Goal: Communication & Community: Answer question/provide support

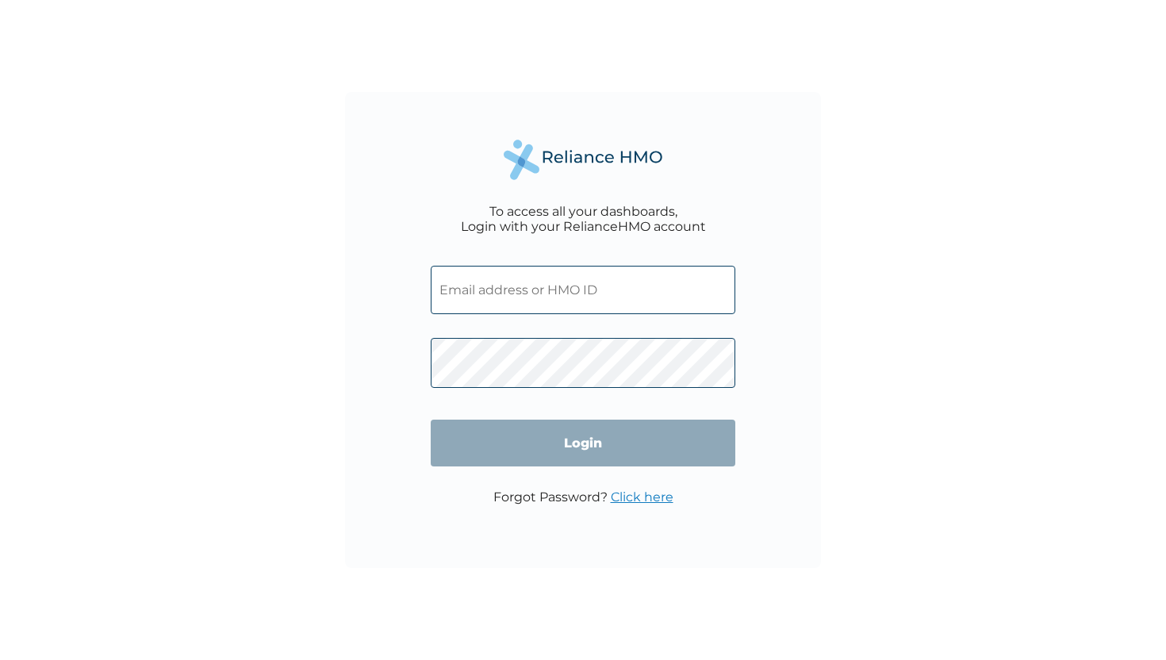
type input "WKP/10111/A"
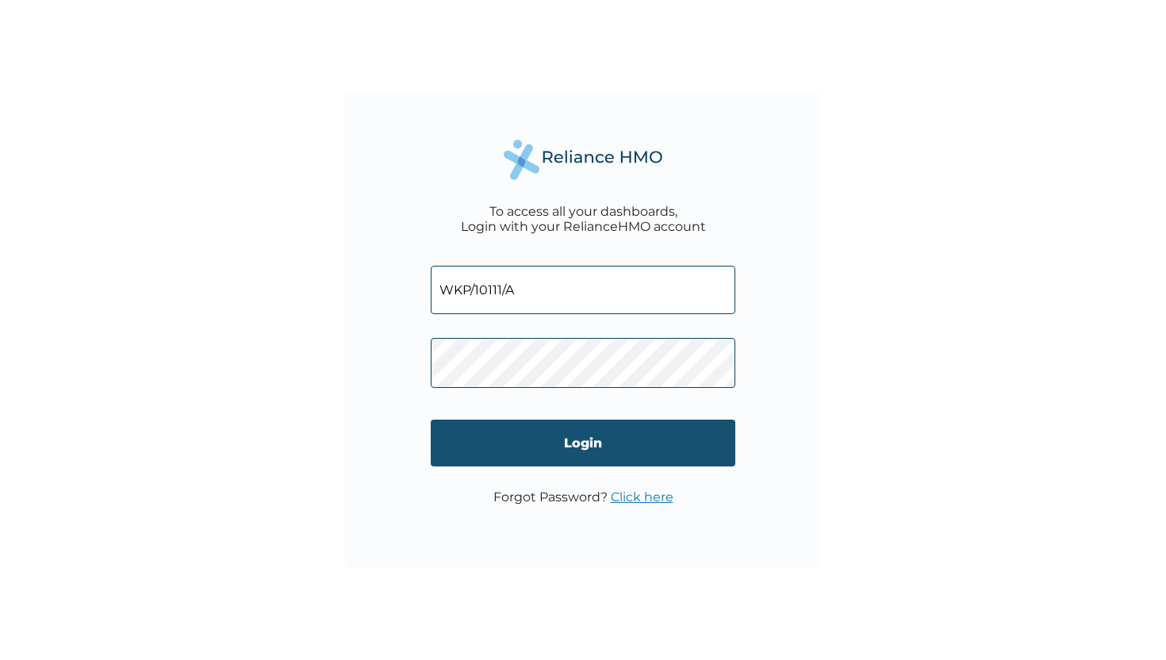
click at [478, 446] on input "Login" at bounding box center [583, 443] width 305 height 47
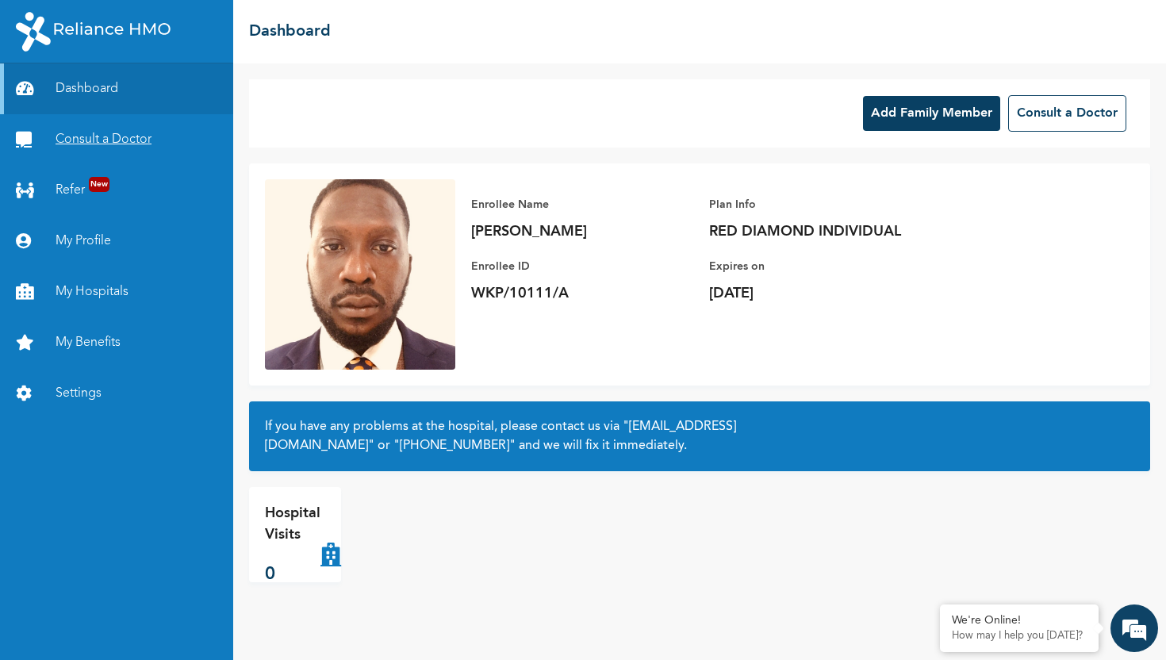
click at [133, 148] on link "Consult a Doctor" at bounding box center [116, 139] width 233 height 51
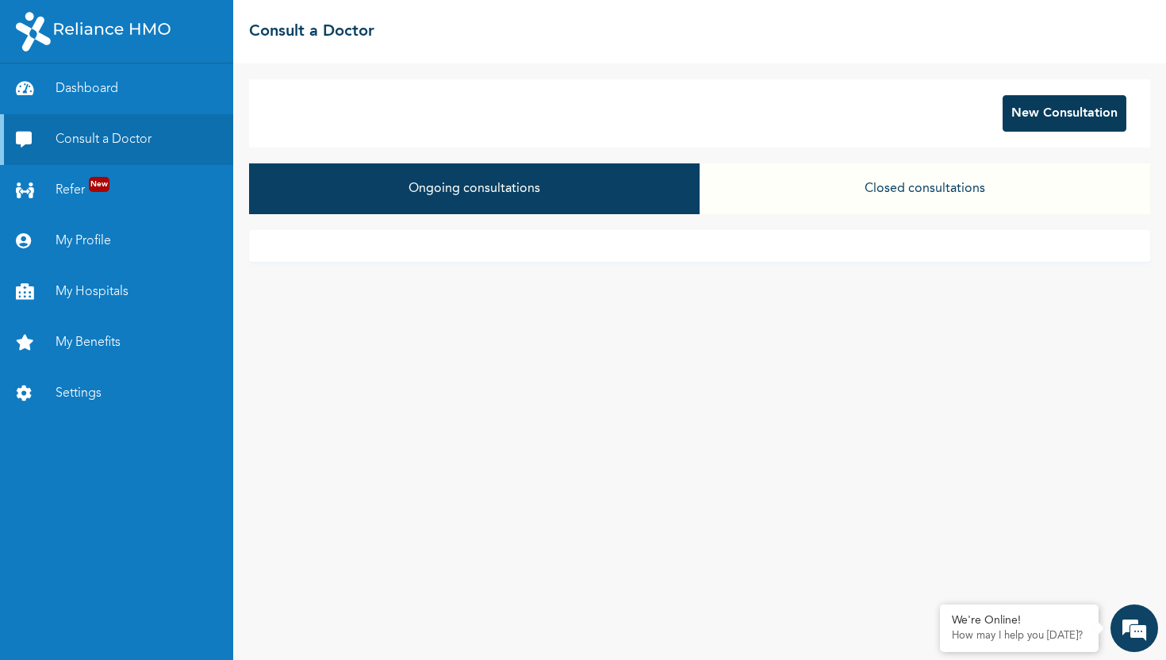
click at [1048, 124] on button "New Consultation" at bounding box center [1065, 113] width 124 height 36
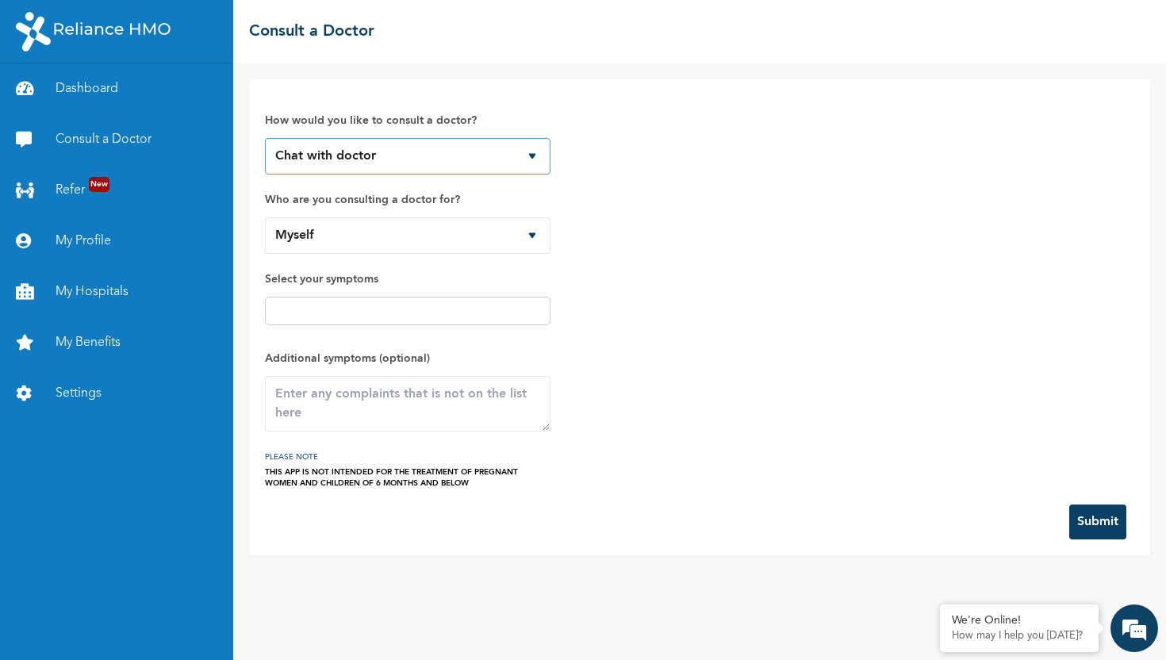
click at [537, 166] on select "Chat with doctor Phone Call" at bounding box center [408, 156] width 286 height 36
click at [534, 254] on div "How would you like to consult a doctor? Chat with doctor Phone Call Who are you…" at bounding box center [408, 292] width 286 height 394
click at [490, 315] on input "text" at bounding box center [408, 310] width 276 height 19
type input "t"
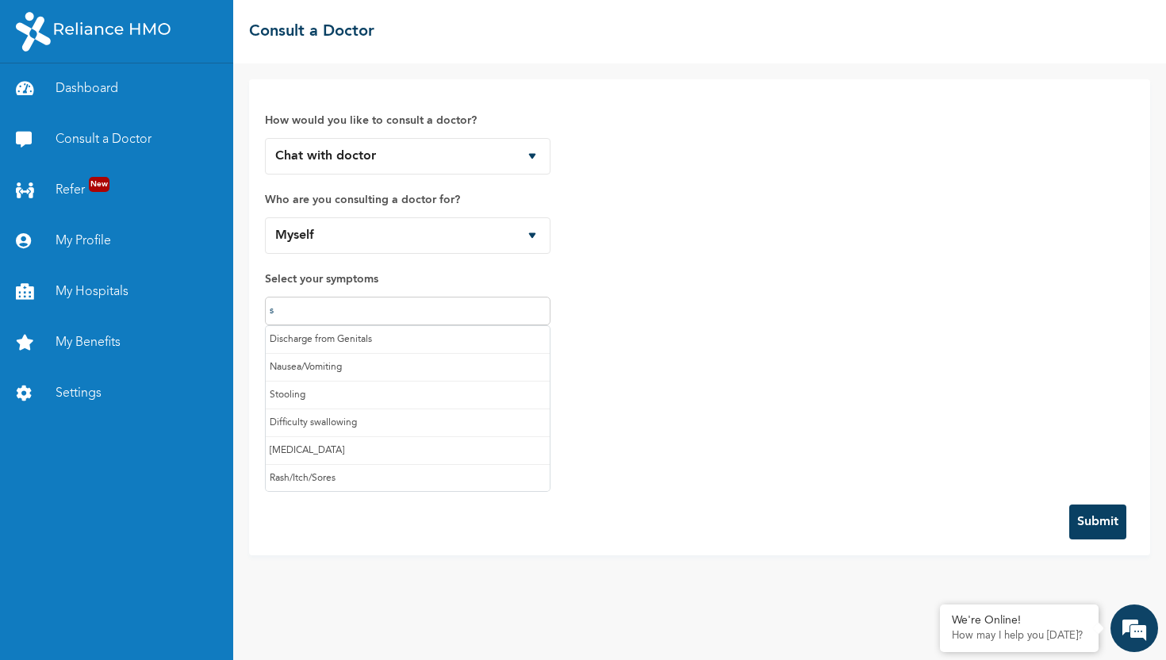
type input "st"
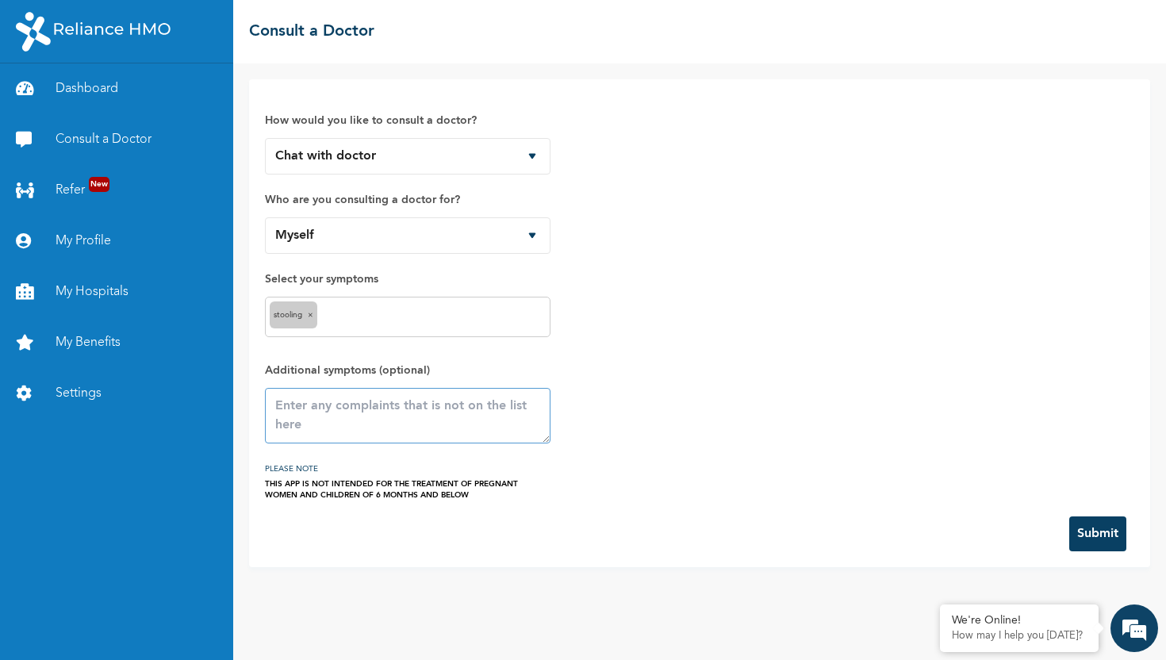
click at [355, 420] on textarea at bounding box center [408, 416] width 286 height 56
click at [1100, 524] on button "Submit" at bounding box center [1097, 533] width 57 height 35
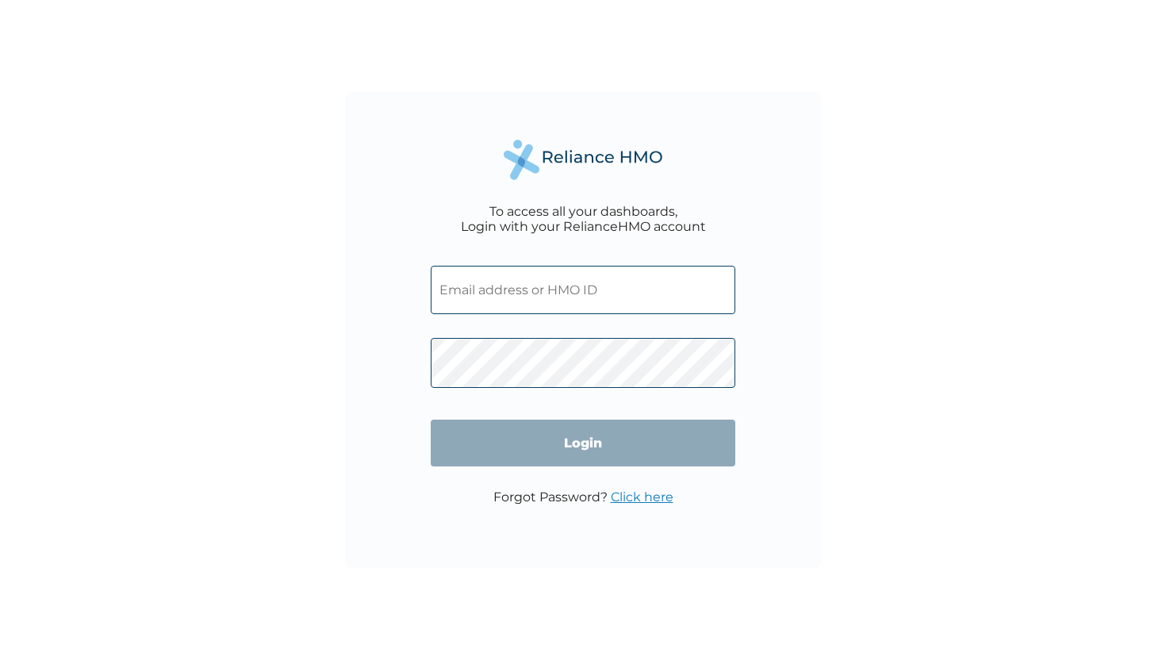
type input "WKP/10111/A"
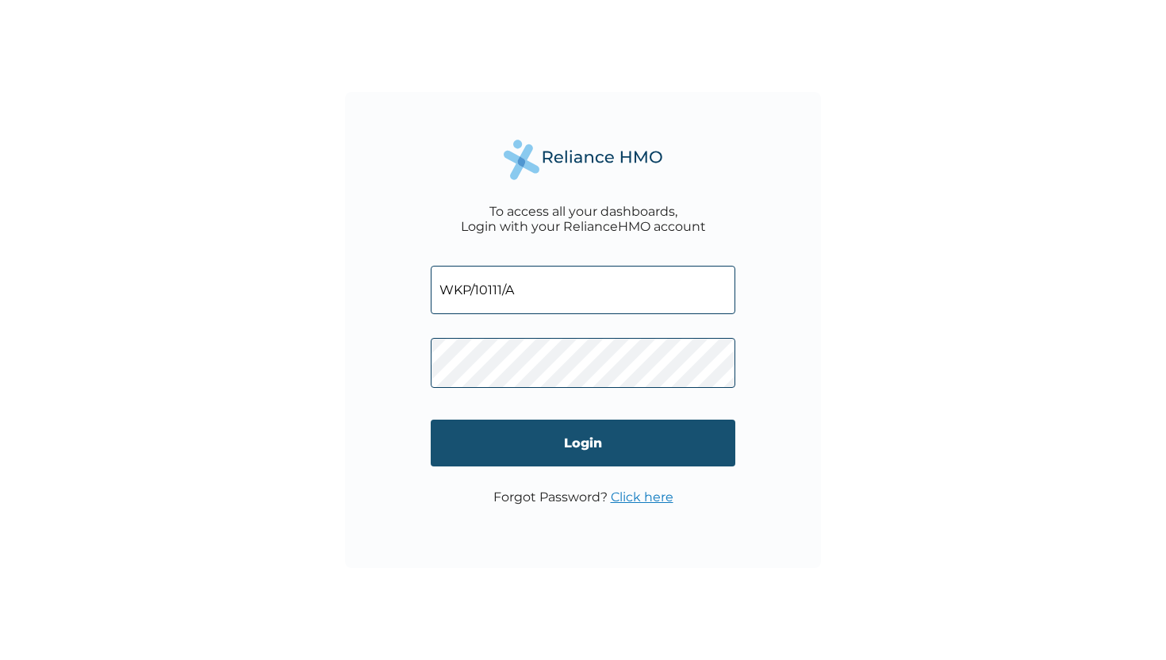
click at [539, 451] on input "Login" at bounding box center [583, 443] width 305 height 47
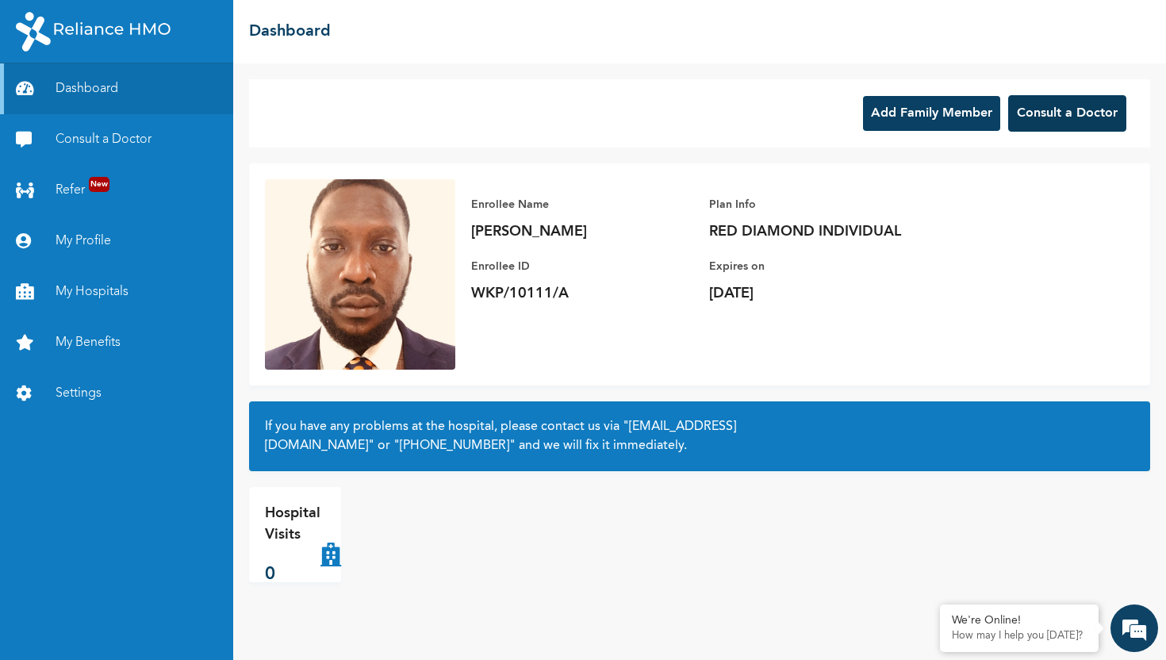
click at [1072, 112] on button "Consult a Doctor" at bounding box center [1067, 113] width 118 height 36
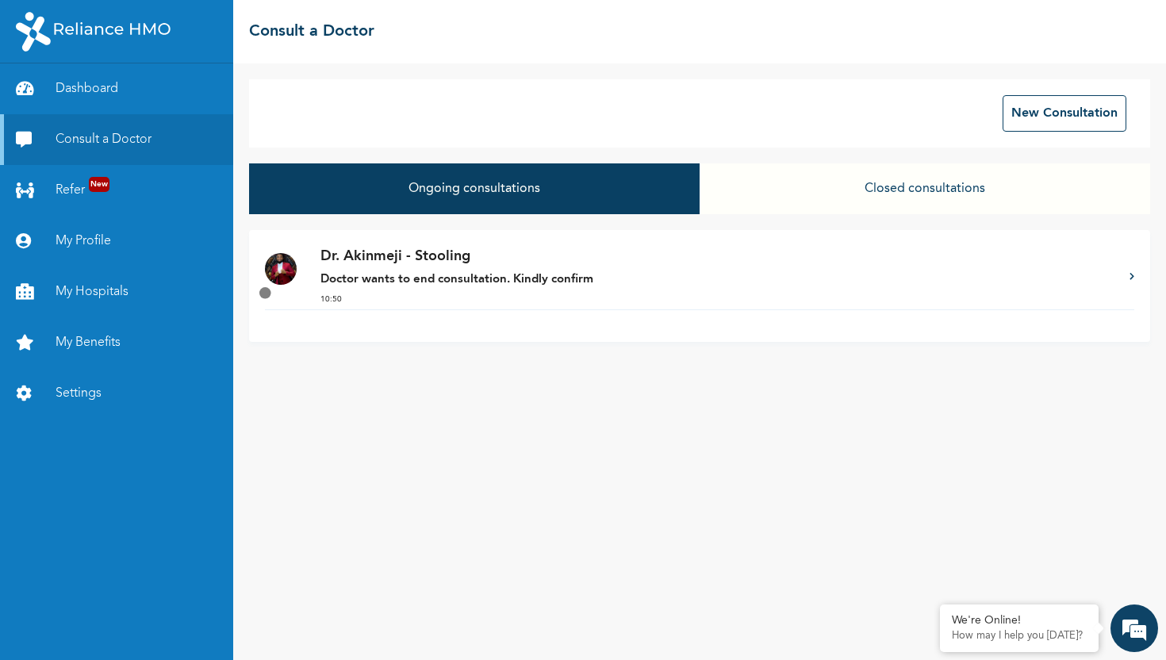
click at [478, 282] on strong "Doctor wants to end consultation. Kindly confirm" at bounding box center [457, 280] width 273 height 12
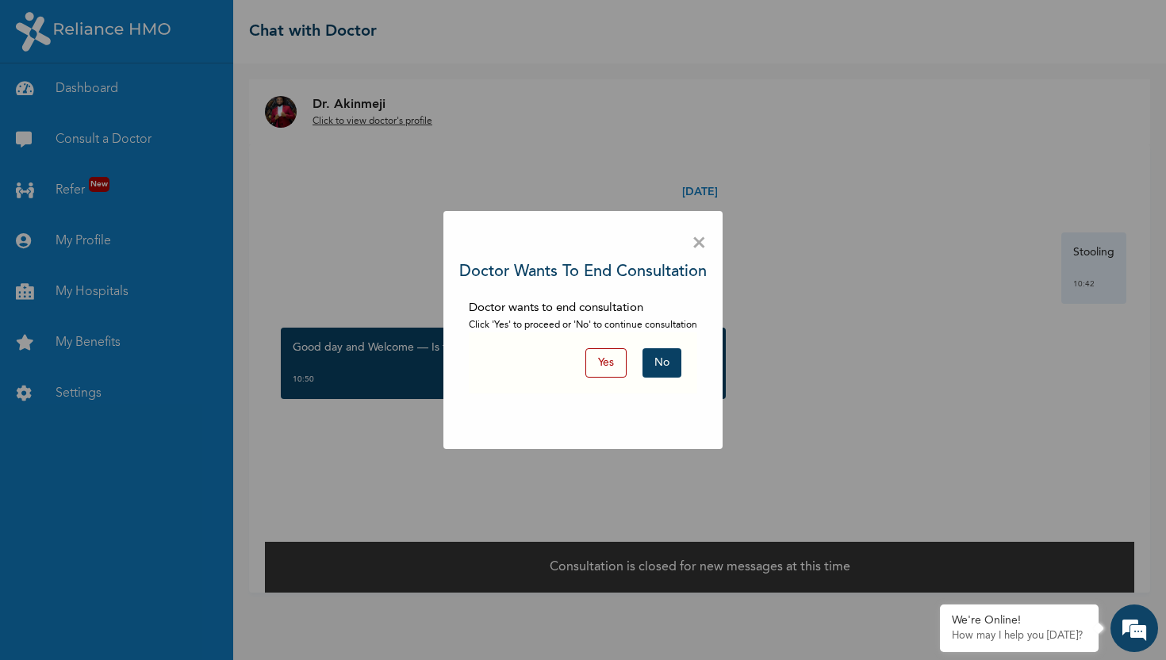
click at [666, 367] on button "No" at bounding box center [662, 362] width 39 height 29
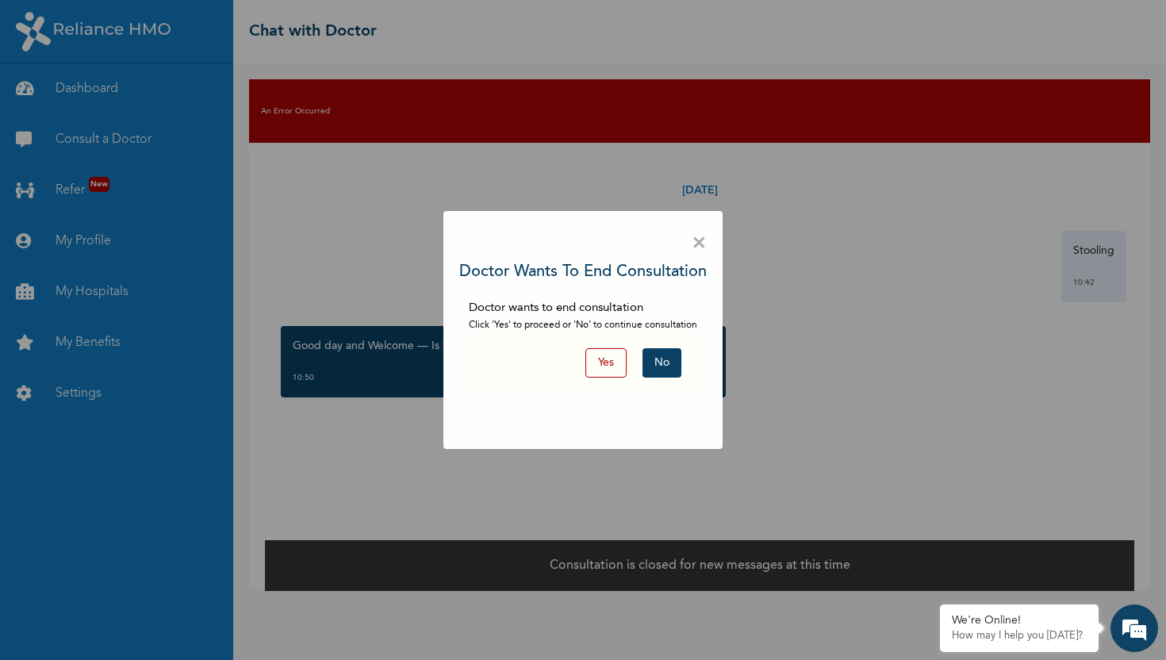
click at [666, 367] on button "No" at bounding box center [662, 362] width 39 height 29
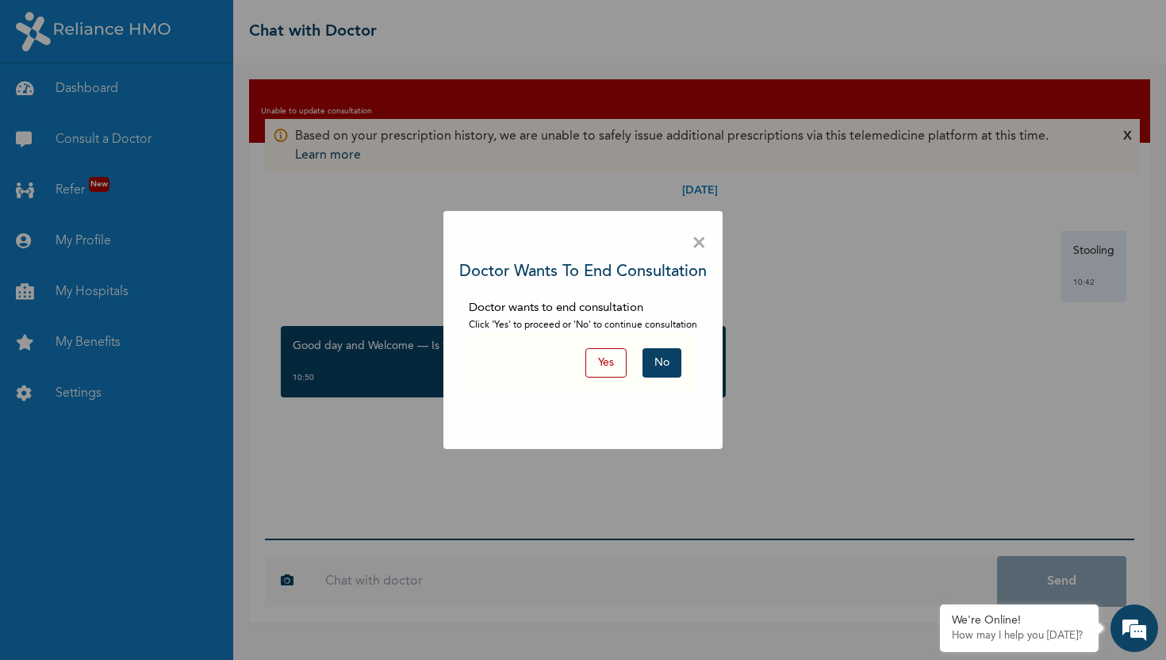
click at [663, 370] on button "No" at bounding box center [662, 362] width 39 height 29
click at [700, 244] on span "×" at bounding box center [699, 243] width 15 height 33
click at [607, 362] on button "Yes" at bounding box center [605, 362] width 41 height 29
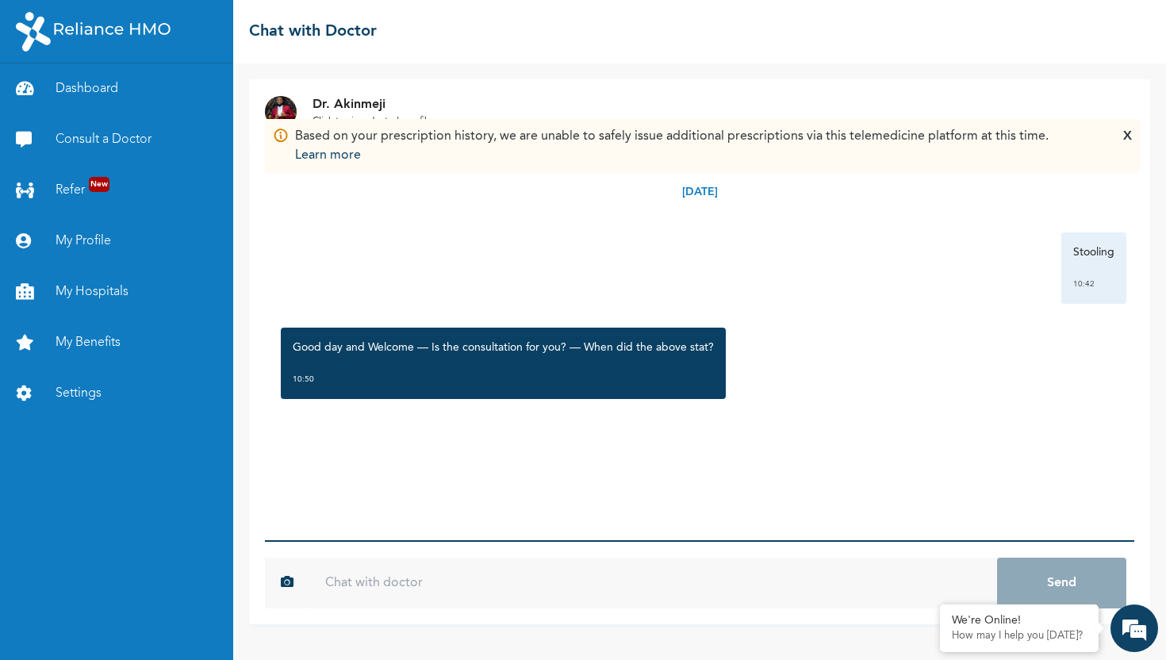
click at [559, 570] on input "text" at bounding box center [653, 583] width 688 height 51
type input "yes its for me"
click at [997, 558] on button "Send" at bounding box center [1061, 583] width 129 height 51
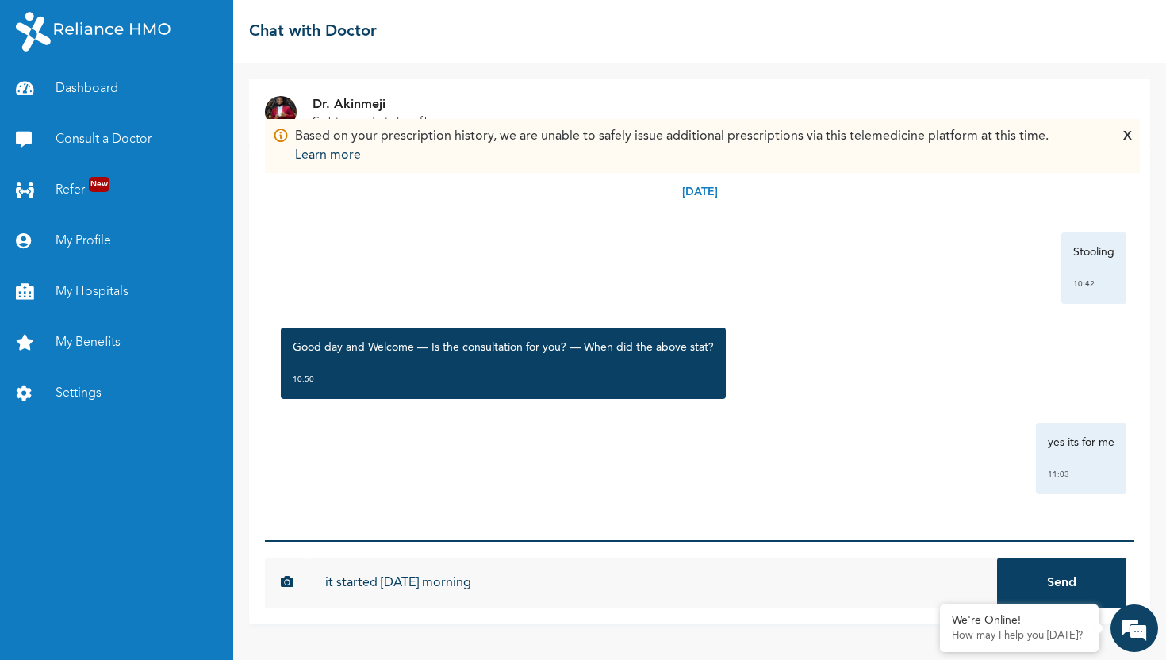
type input "it started [DATE] morning"
click at [997, 558] on button "Send" at bounding box center [1061, 583] width 129 height 51
type input "with stomach ache"
click at [997, 558] on button "Send" at bounding box center [1061, 583] width 129 height 51
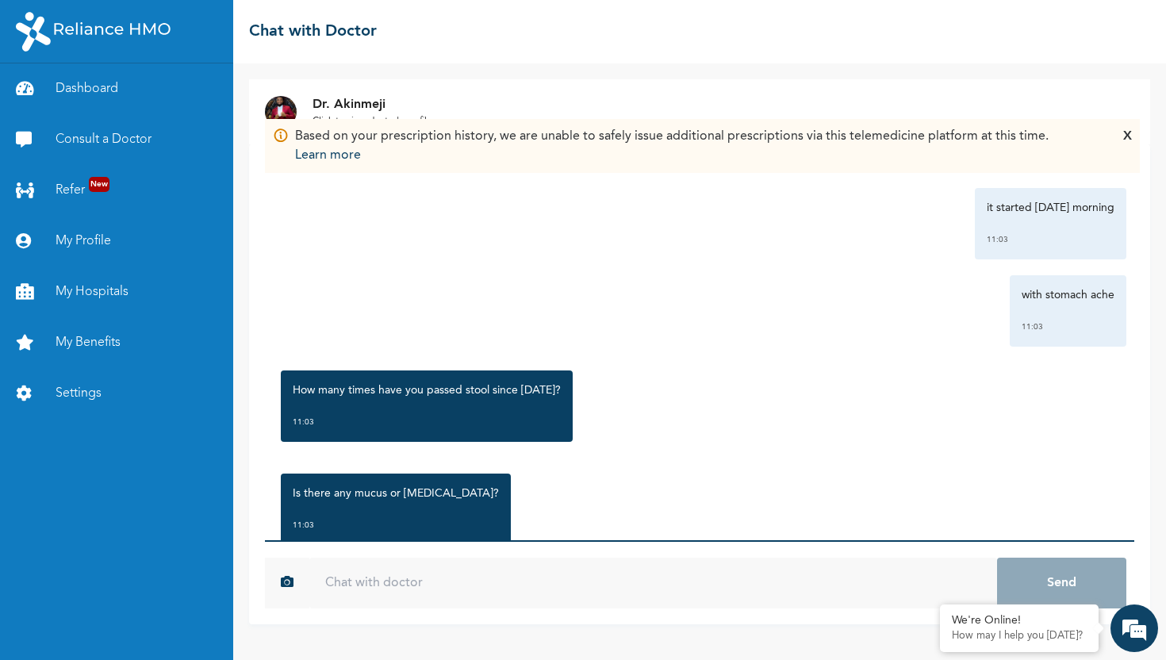
scroll to position [370, 0]
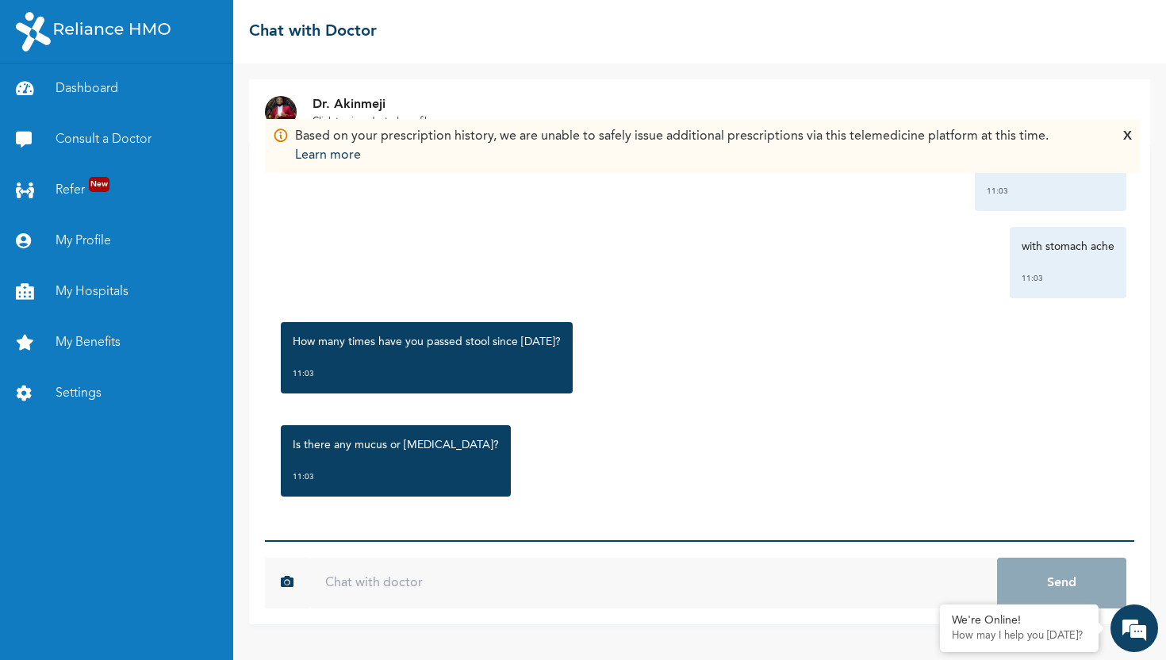
click at [489, 588] on input "text" at bounding box center [653, 583] width 688 height 51
type input "i would say over 7 times"
click at [997, 558] on button "Send" at bounding box center [1061, 583] width 129 height 51
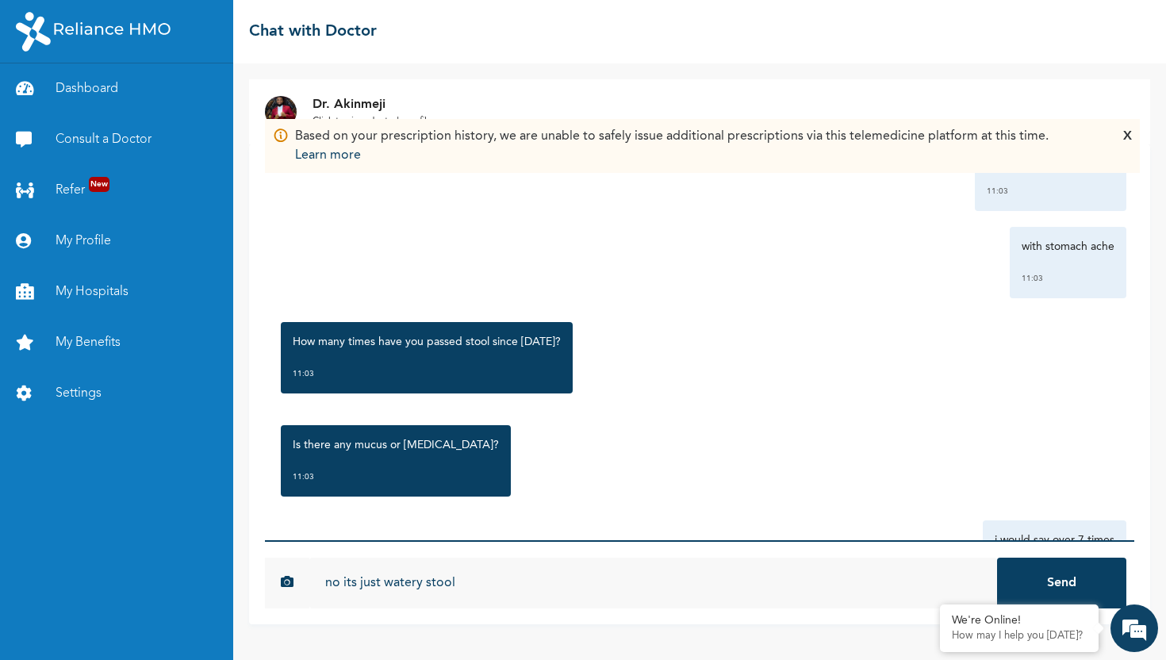
type input "no its just watery stool"
click at [997, 558] on button "Send" at bounding box center [1061, 583] width 129 height 51
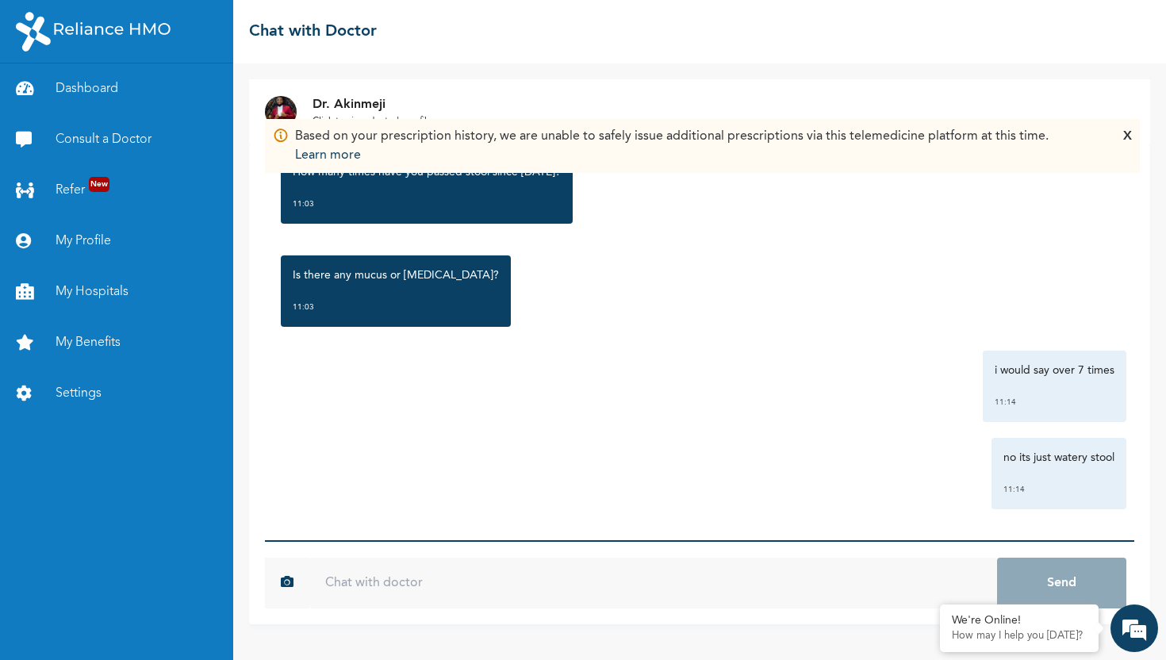
scroll to position [545, 0]
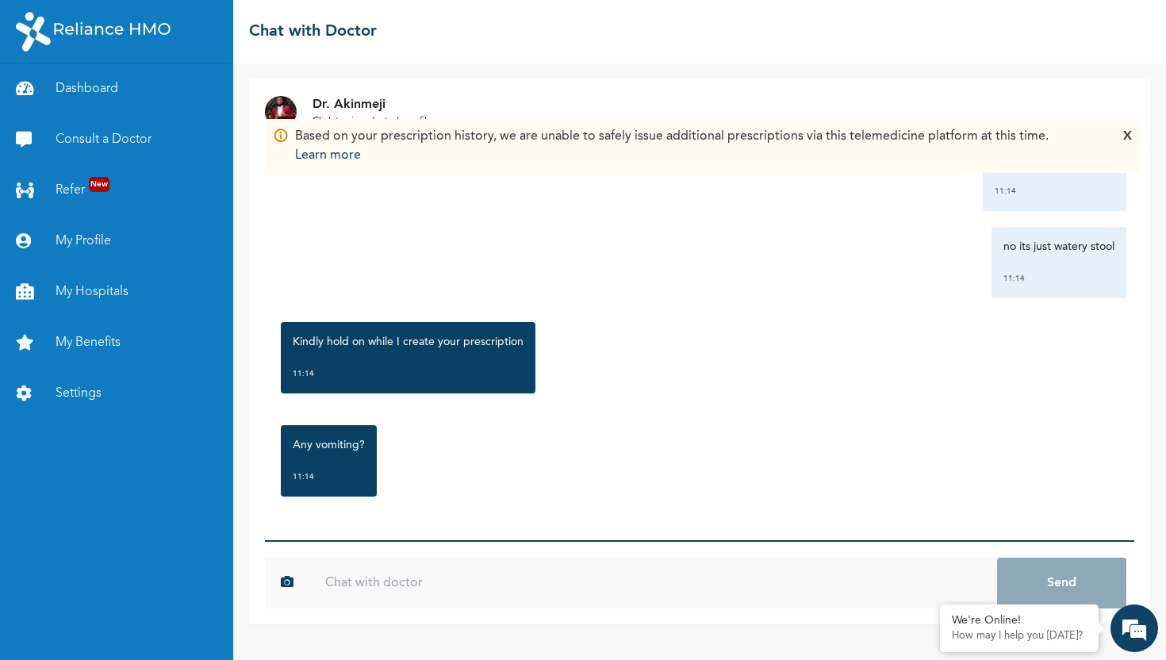
click at [626, 585] on input "text" at bounding box center [653, 583] width 688 height 51
type input "no vomitting"
click at [997, 558] on button "Send" at bounding box center [1061, 583] width 129 height 51
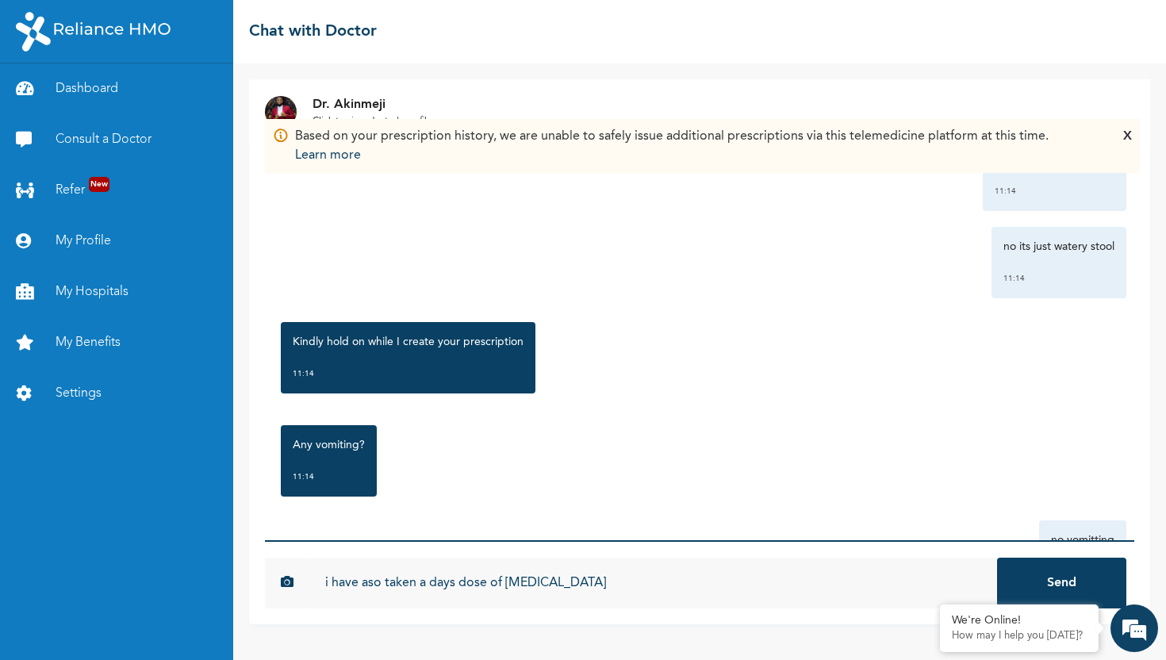
type input "i have aso taken a days dose of [MEDICAL_DATA]"
click at [997, 558] on button "Send" at bounding box center [1061, 583] width 129 height 51
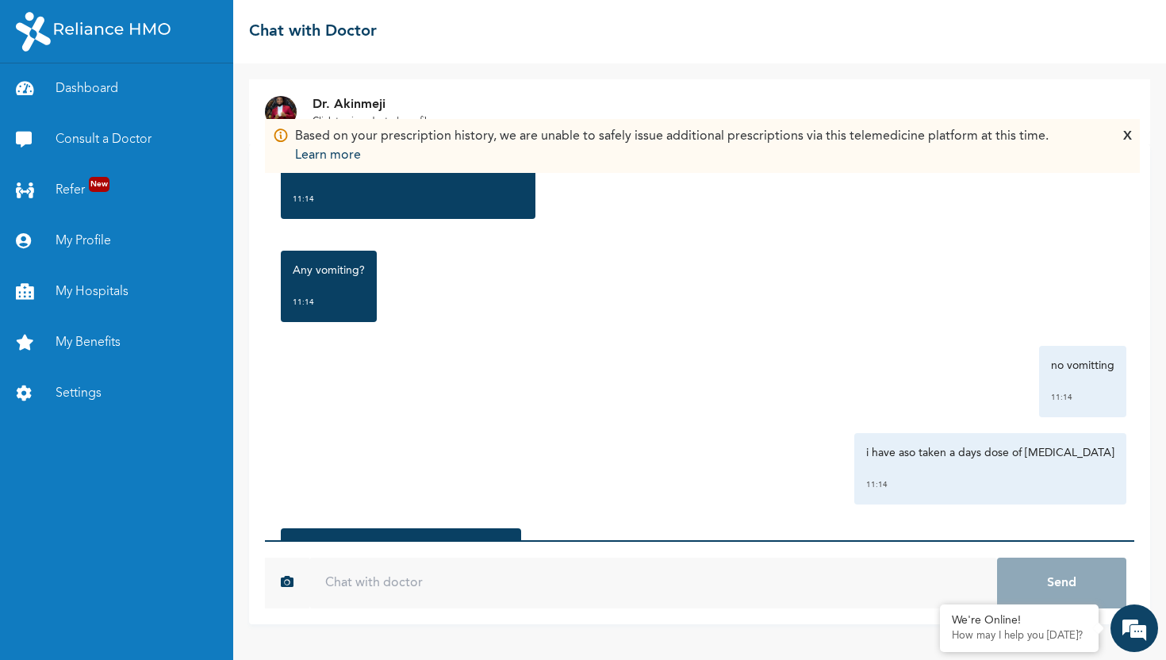
scroll to position [1029, 0]
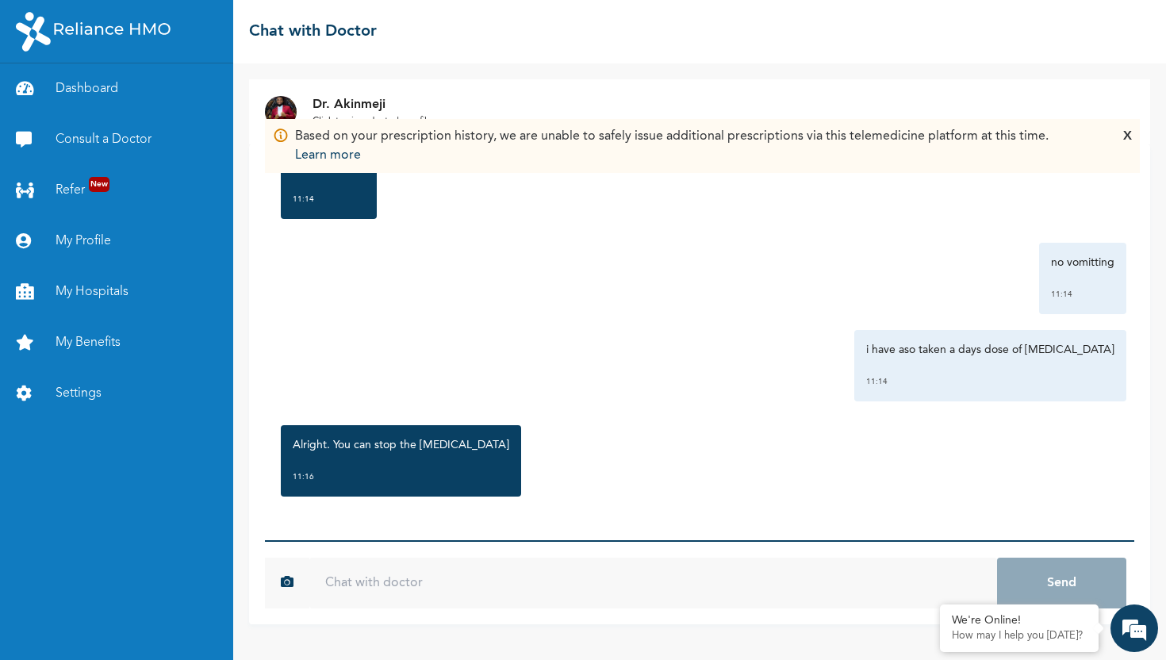
click at [574, 588] on input "text" at bounding box center [653, 583] width 688 height 51
type input "ok"
click at [997, 558] on button "Send" at bounding box center [1061, 583] width 129 height 51
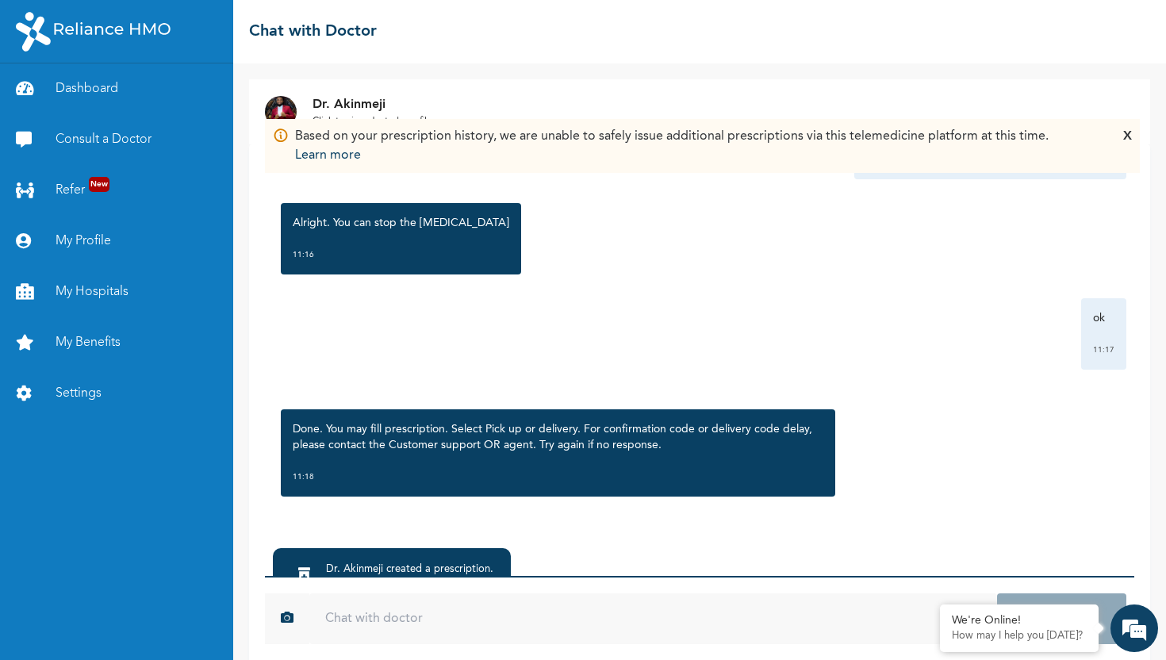
scroll to position [71, 0]
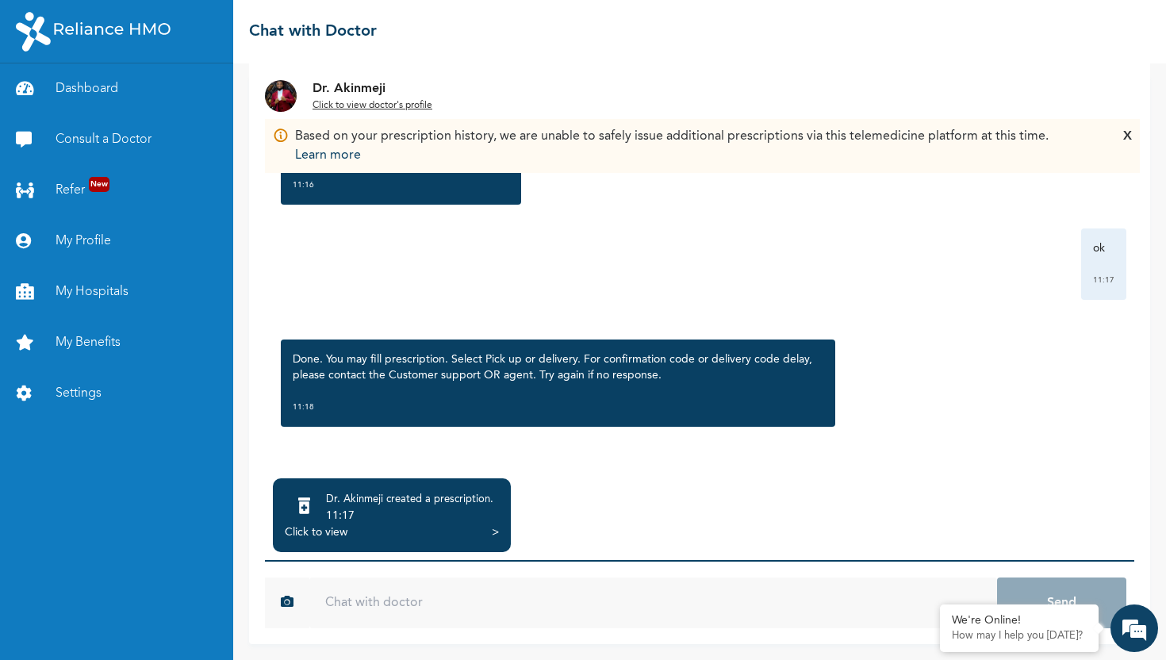
click at [630, 608] on input "text" at bounding box center [653, 603] width 688 height 51
type input "thanks"
click at [997, 578] on button "Send" at bounding box center [1061, 603] width 129 height 51
click at [486, 532] on div "Click to view >" at bounding box center [392, 532] width 214 height 16
click at [499, 531] on div "Dr. Akinmeji created a prescription . 11:17 Click to view >" at bounding box center [392, 515] width 238 height 74
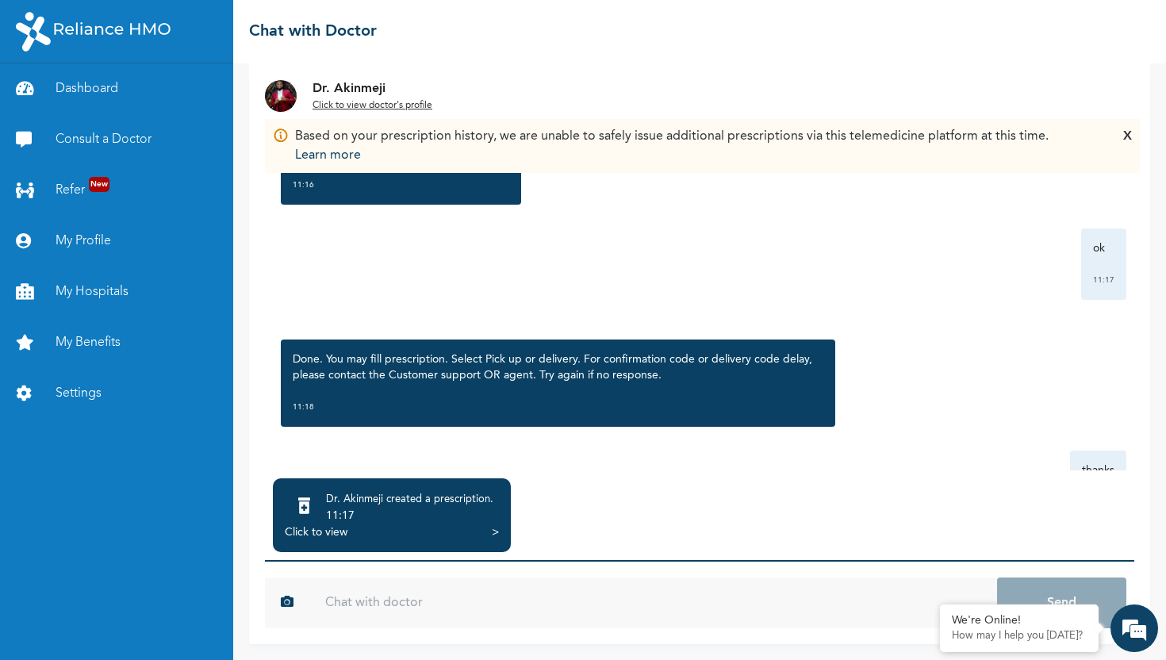
click at [493, 532] on div ">" at bounding box center [495, 532] width 7 height 16
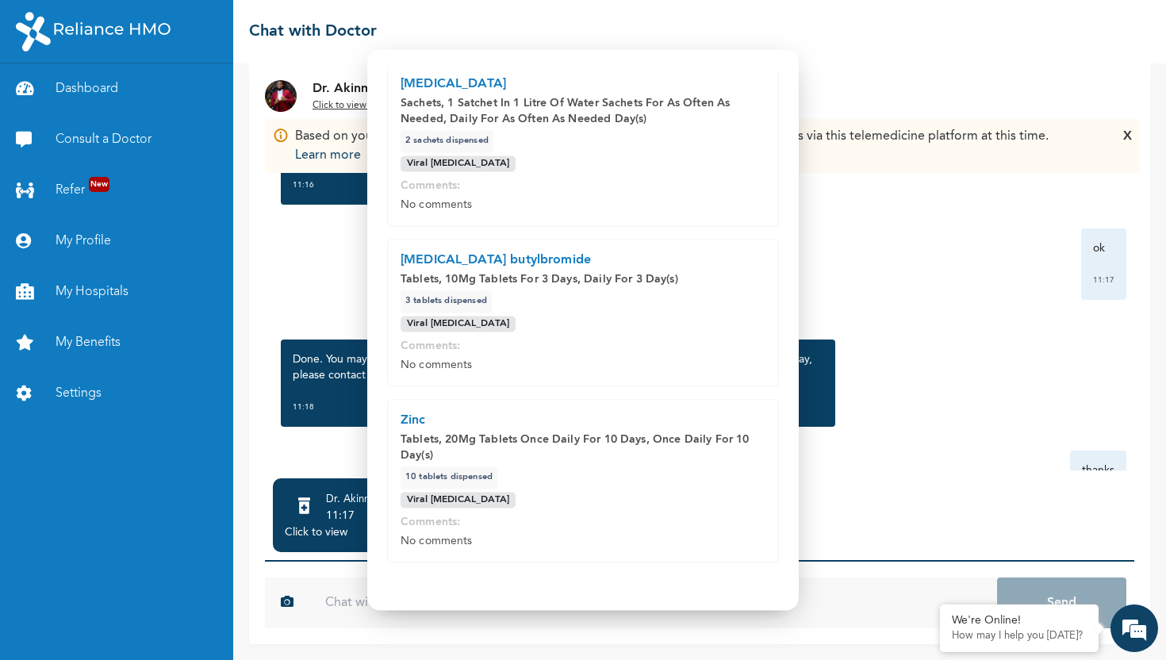
scroll to position [164, 0]
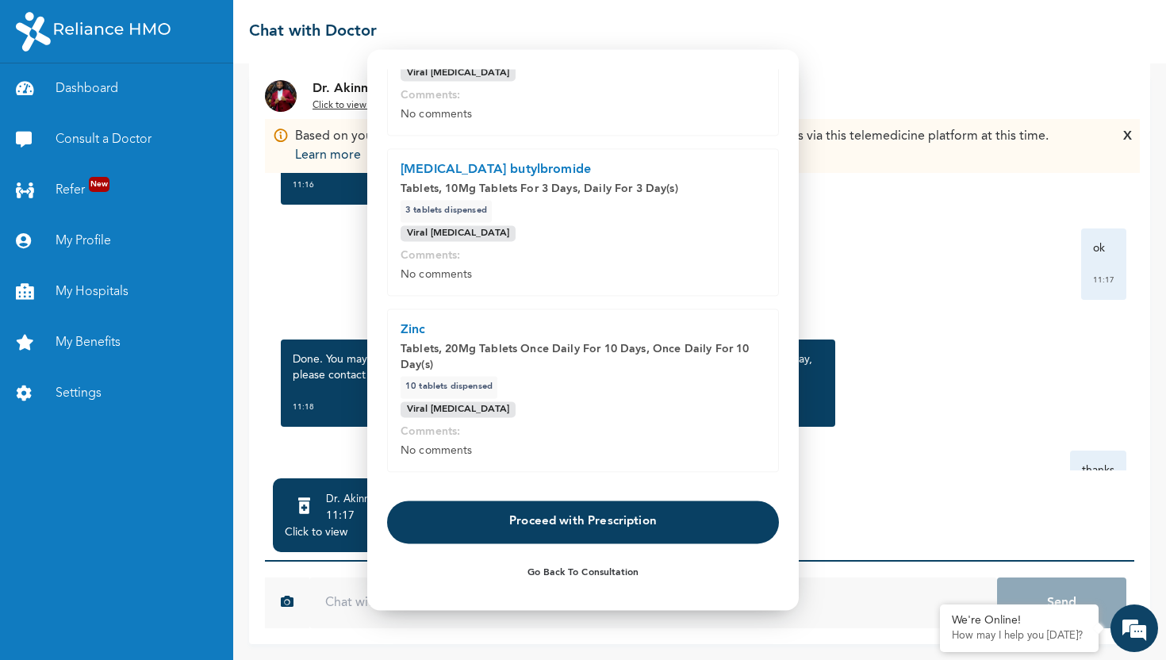
click at [606, 520] on button "Proceed with Prescription" at bounding box center [583, 522] width 392 height 43
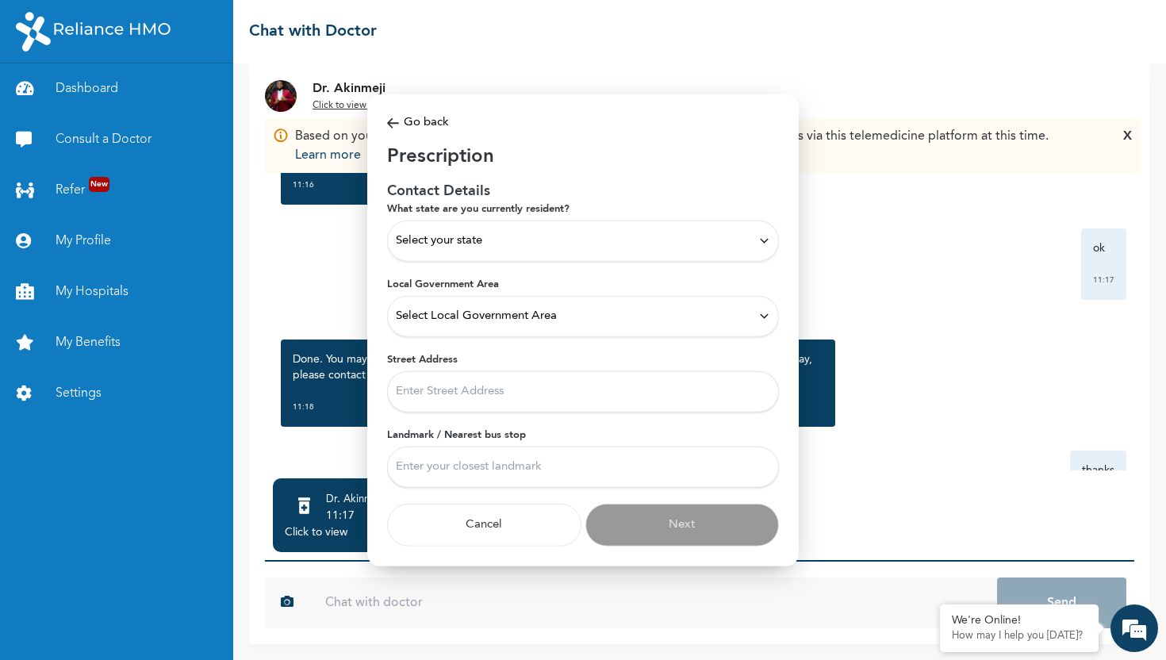
click at [637, 249] on div "Select your state" at bounding box center [583, 240] width 392 height 41
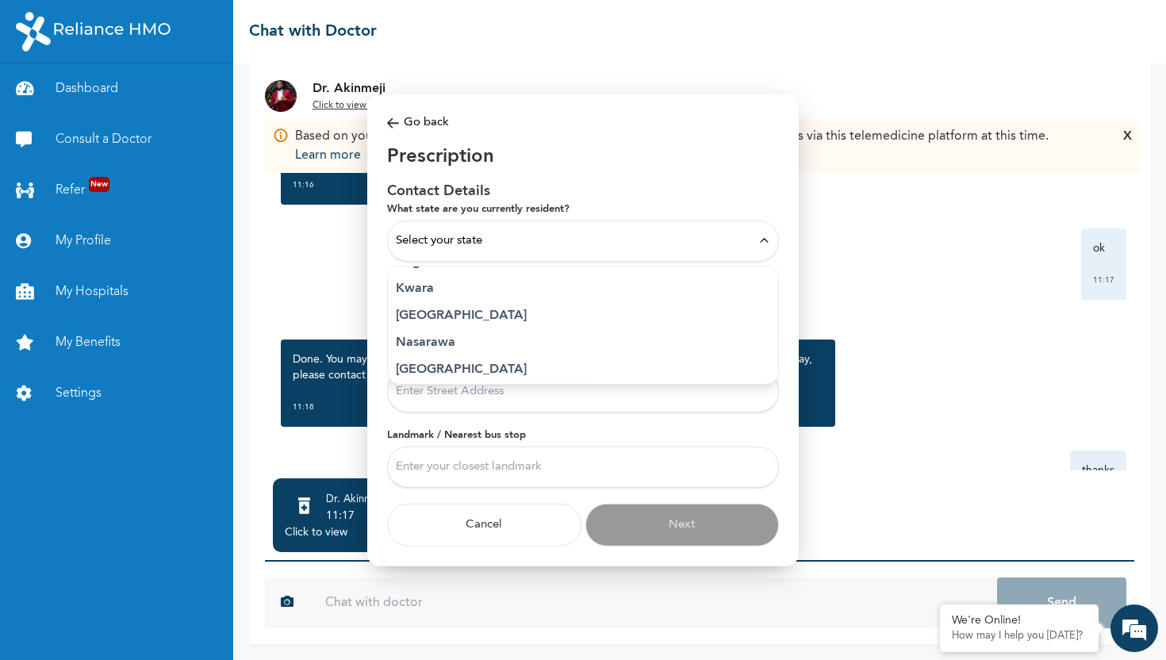
scroll to position [579, 0]
click at [499, 352] on p "Lagos" at bounding box center [583, 355] width 374 height 19
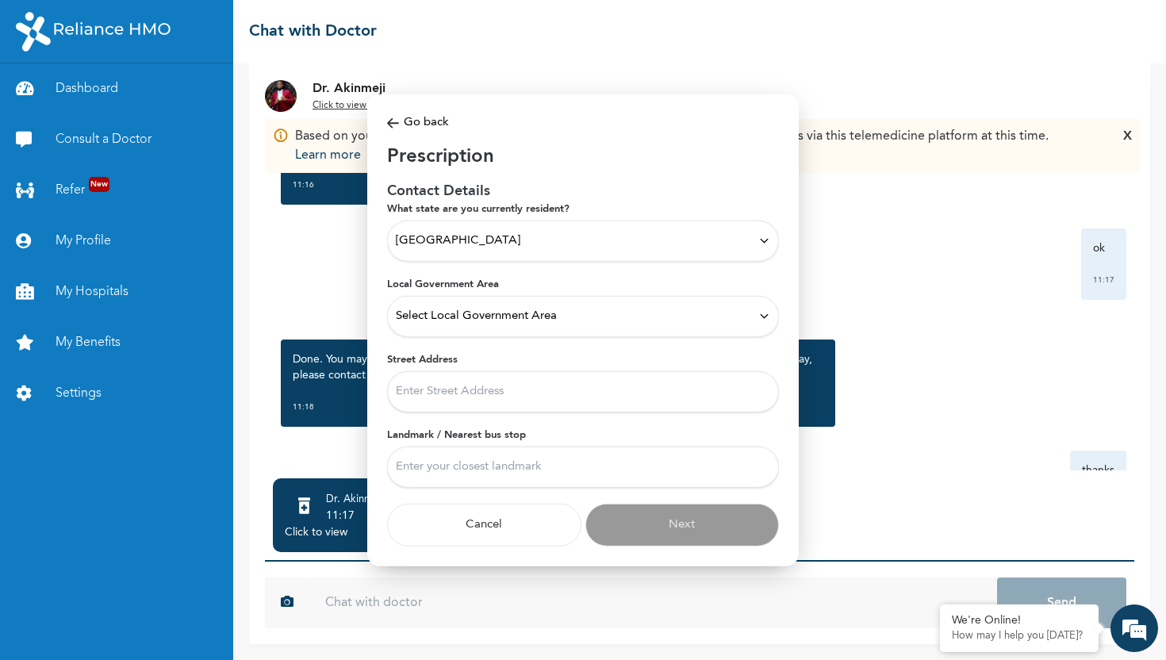
click at [545, 319] on span "Select Local Government Area" at bounding box center [476, 315] width 161 height 17
click at [499, 404] on p "Eti Osa" at bounding box center [583, 398] width 374 height 19
click at [511, 389] on input "Street Address" at bounding box center [583, 390] width 392 height 41
type input "Horizon 2 estate, meadow hall way, Ikate"
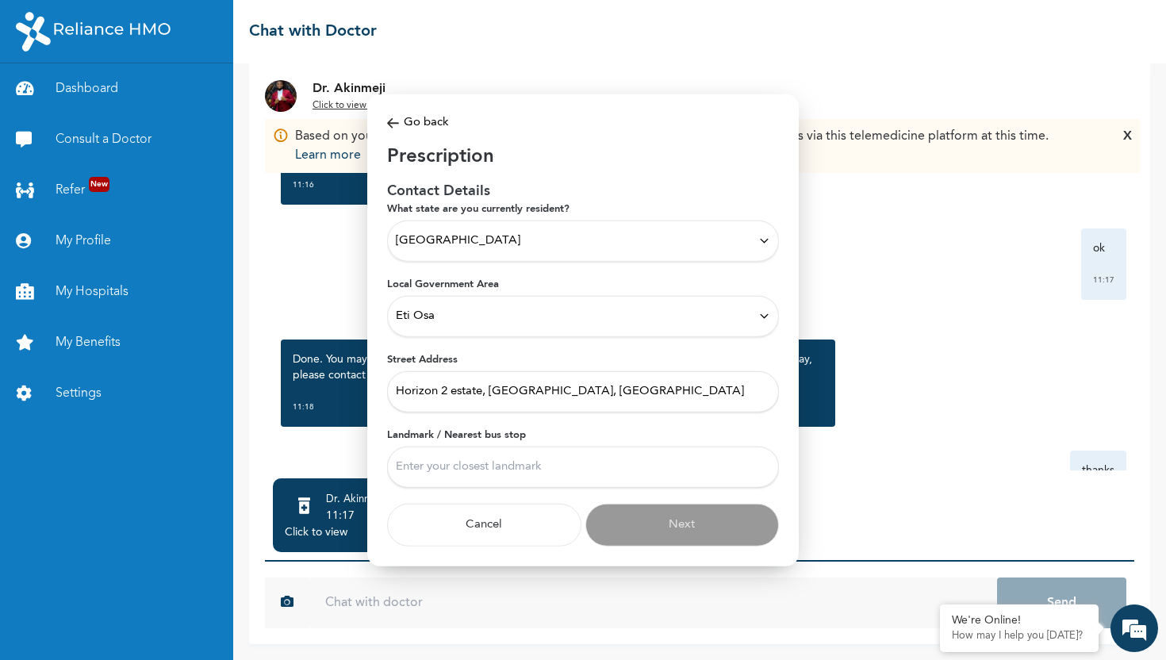
click at [539, 474] on input "Landmark / Nearest bus stop" at bounding box center [583, 466] width 392 height 41
type input "Elegushi Beach"
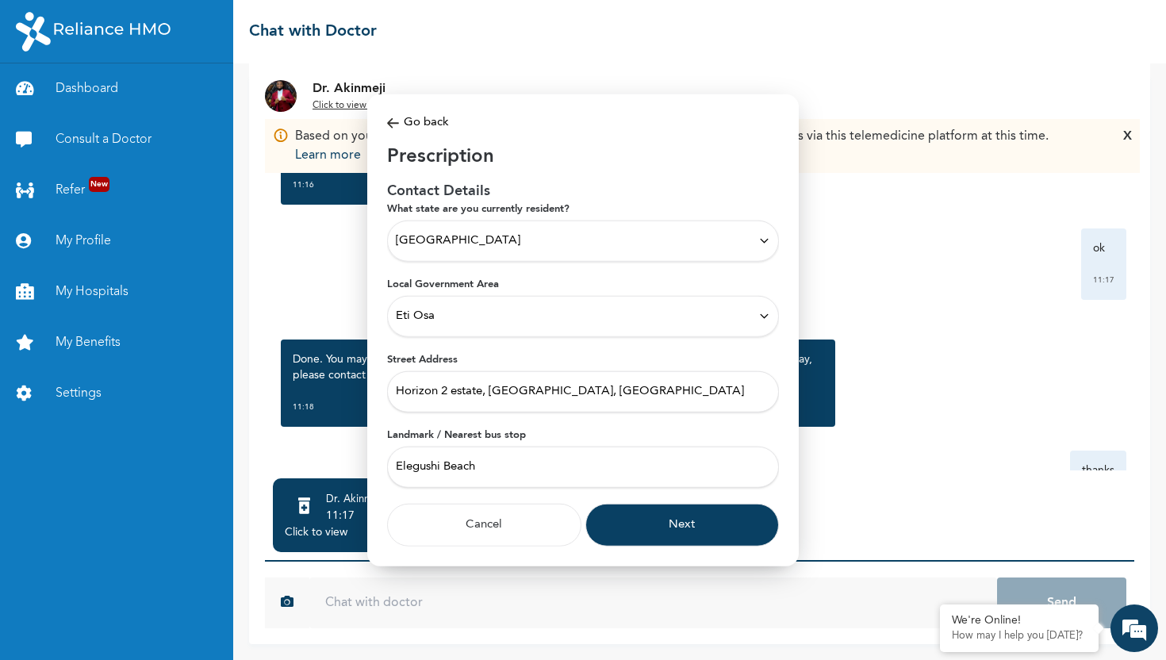
click at [658, 524] on button "Next" at bounding box center [682, 524] width 194 height 43
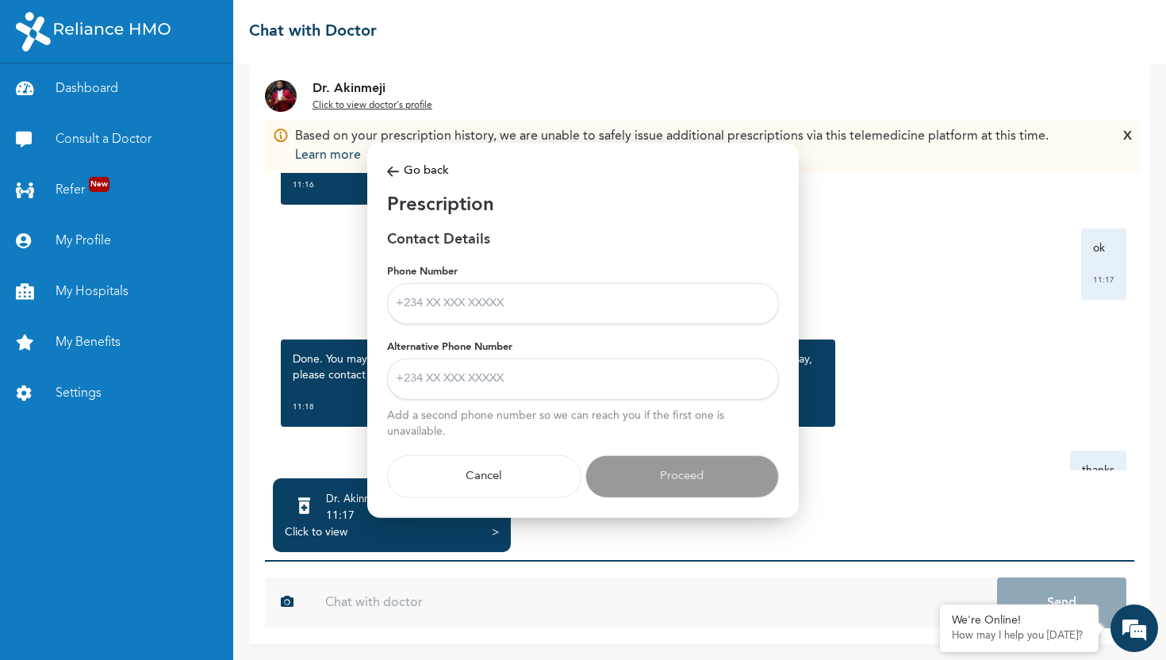
click at [498, 306] on input "Phone Number" at bounding box center [583, 302] width 392 height 41
type input "7"
type input "07018242652"
click at [543, 370] on input "Alternative Phone Number" at bounding box center [583, 378] width 392 height 41
type input "08105291357"
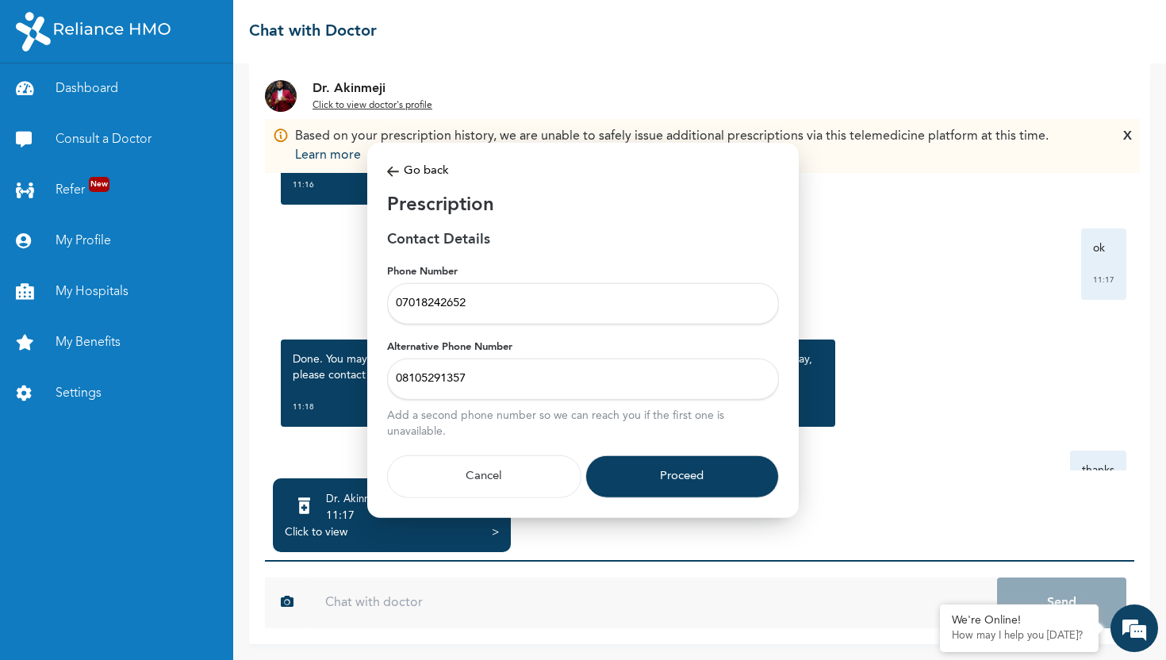
click at [657, 485] on button "Proceed" at bounding box center [682, 476] width 194 height 43
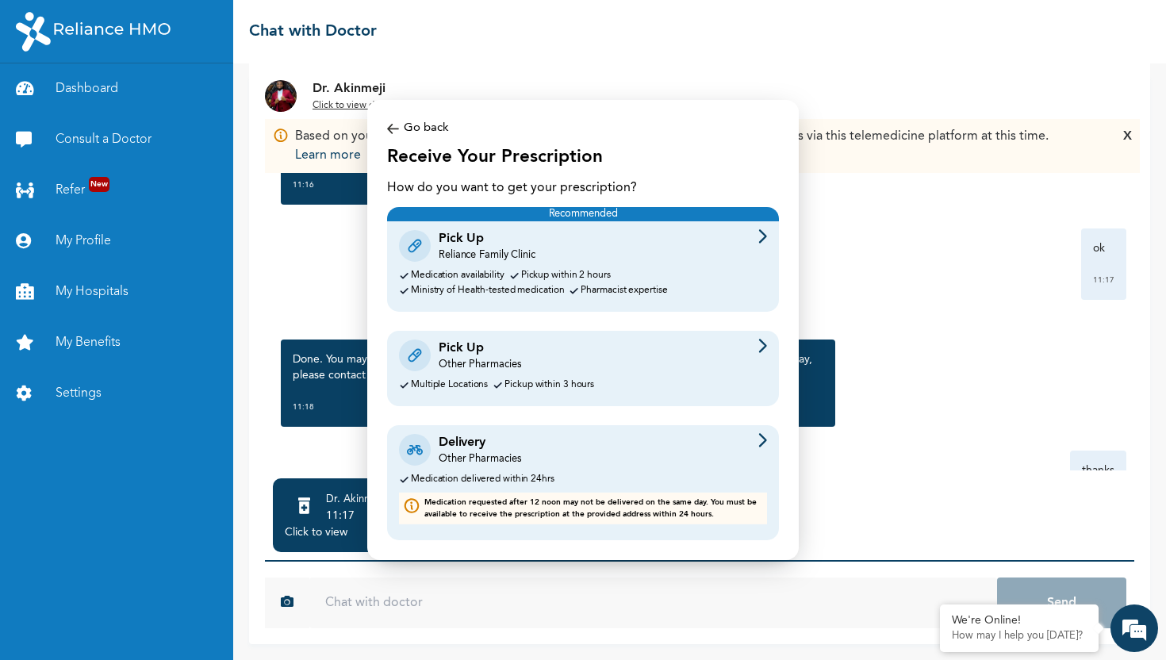
click at [737, 374] on div "Pick Up Other Pharmacies Multiple Locations Pickup within 3 hours" at bounding box center [583, 368] width 392 height 75
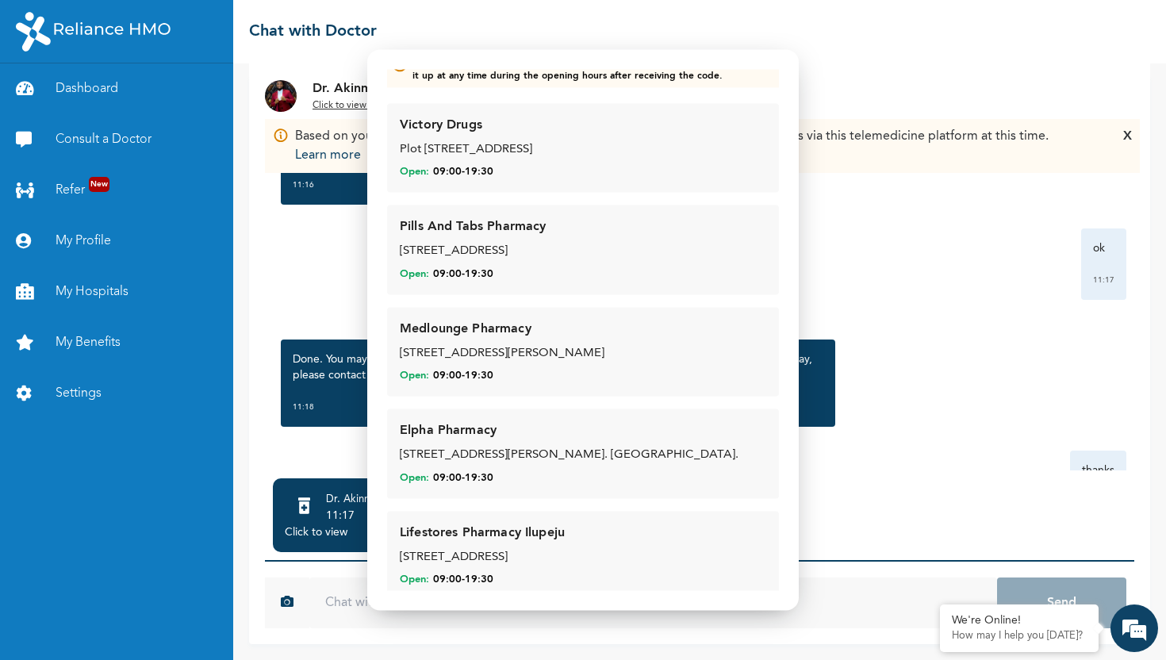
scroll to position [160, 0]
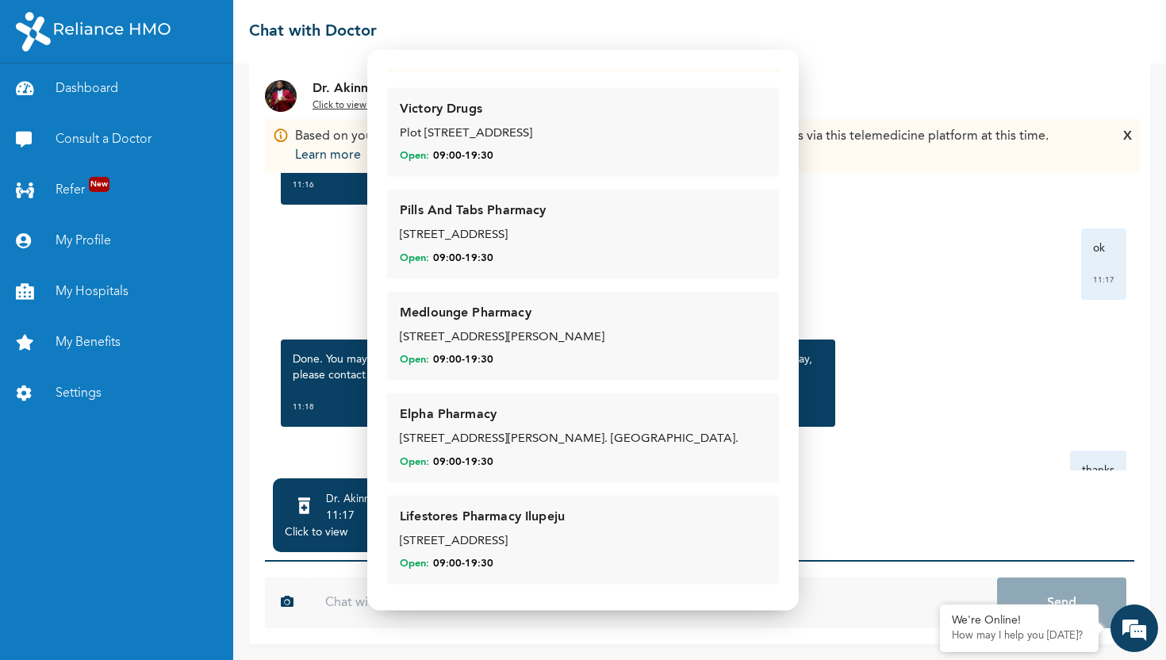
click at [482, 244] on div "44, Oba Yekini Elegushi Street, Ikate, Lekki" at bounding box center [583, 237] width 367 height 18
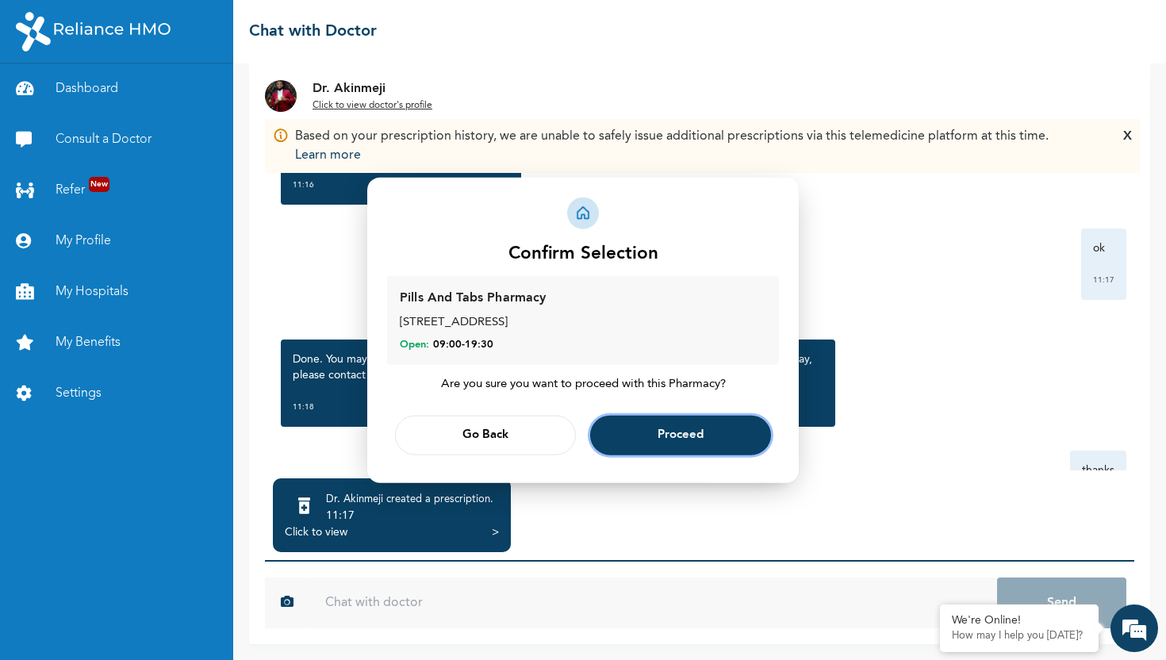
click at [662, 436] on span "Proceed" at bounding box center [681, 435] width 46 height 10
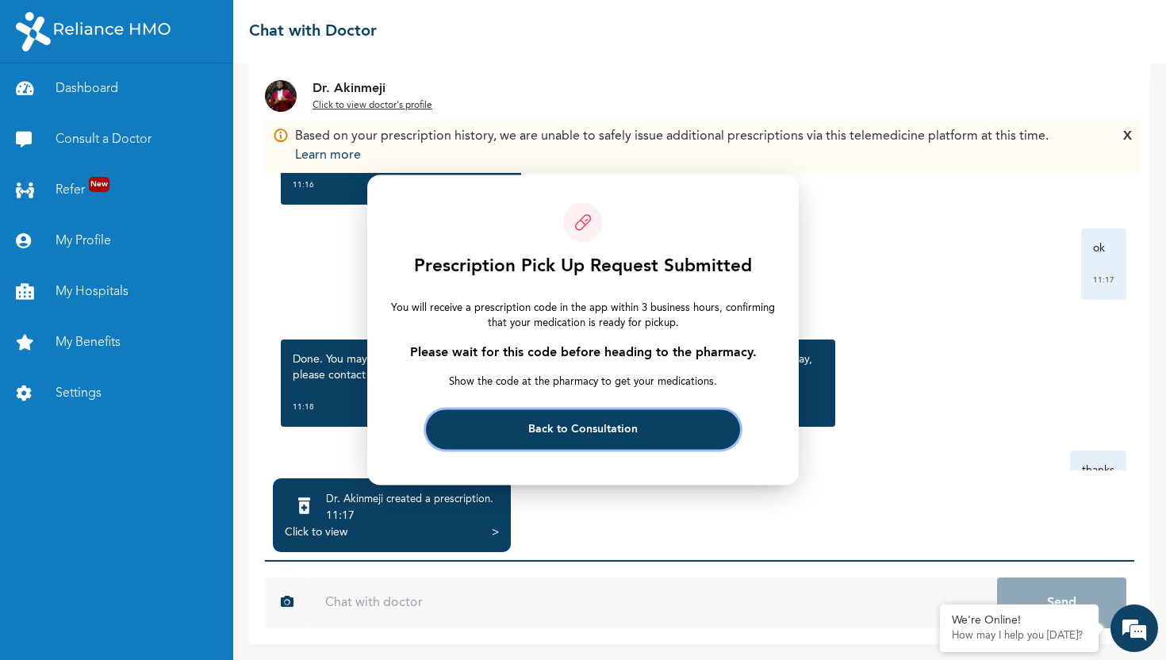
click at [581, 432] on span "Back to Consultation" at bounding box center [582, 429] width 109 height 10
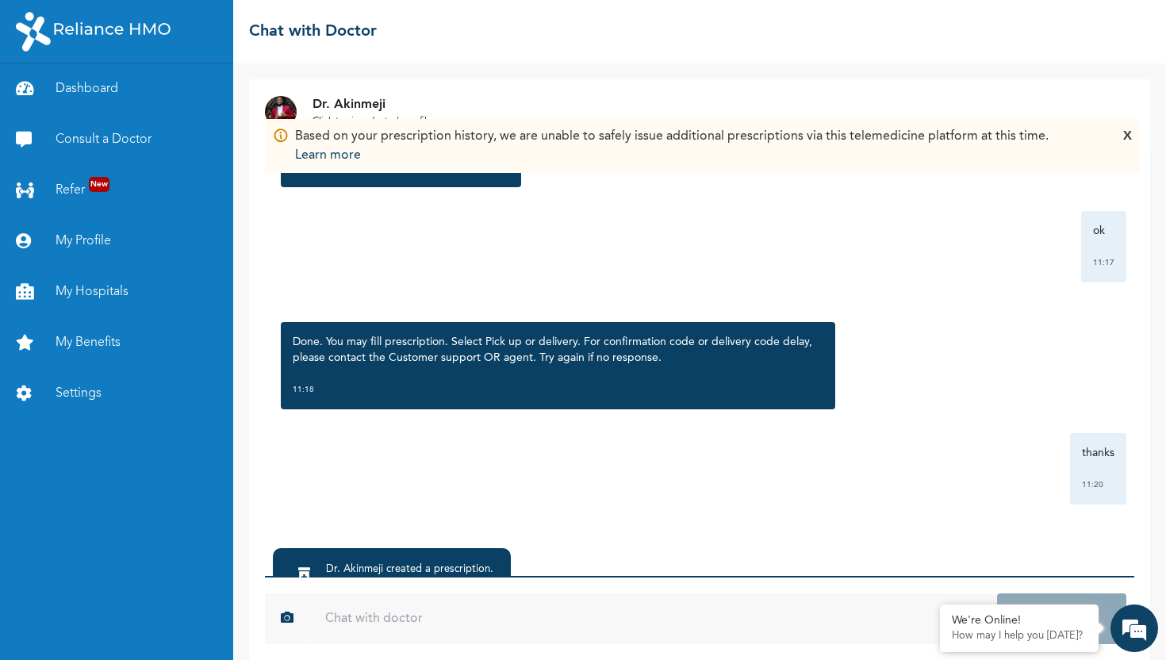
scroll to position [85, 0]
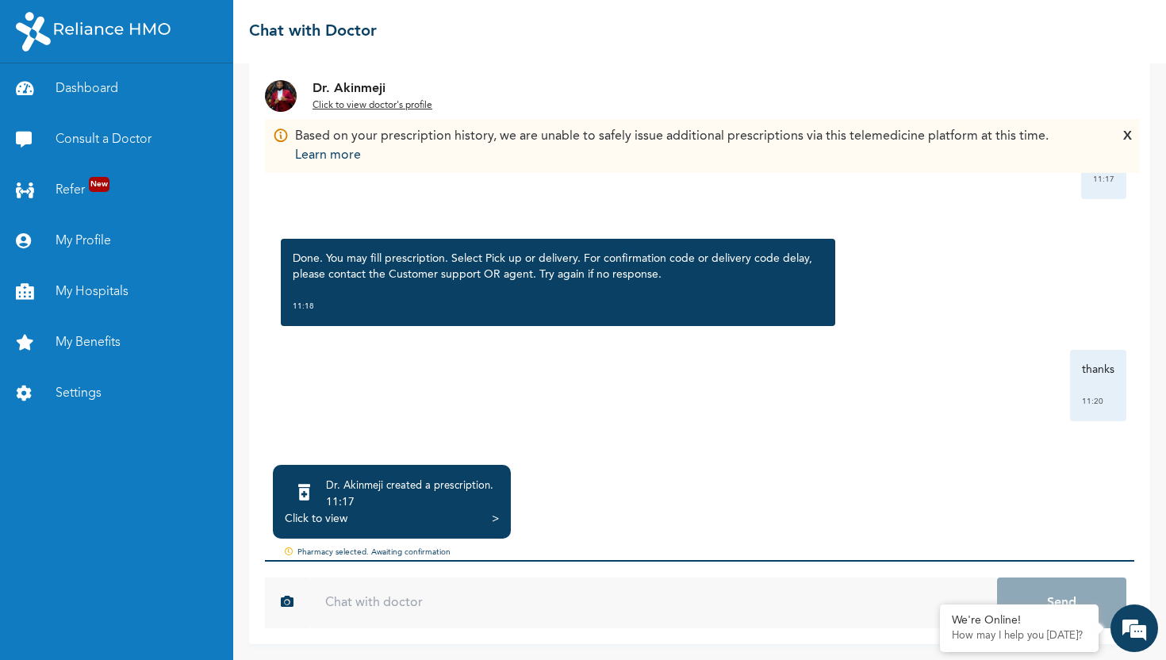
click at [469, 525] on div "Click to view >" at bounding box center [392, 519] width 214 height 16
click at [482, 517] on div "Click to view >" at bounding box center [392, 519] width 214 height 16
click at [324, 517] on div "Click to view" at bounding box center [316, 519] width 63 height 16
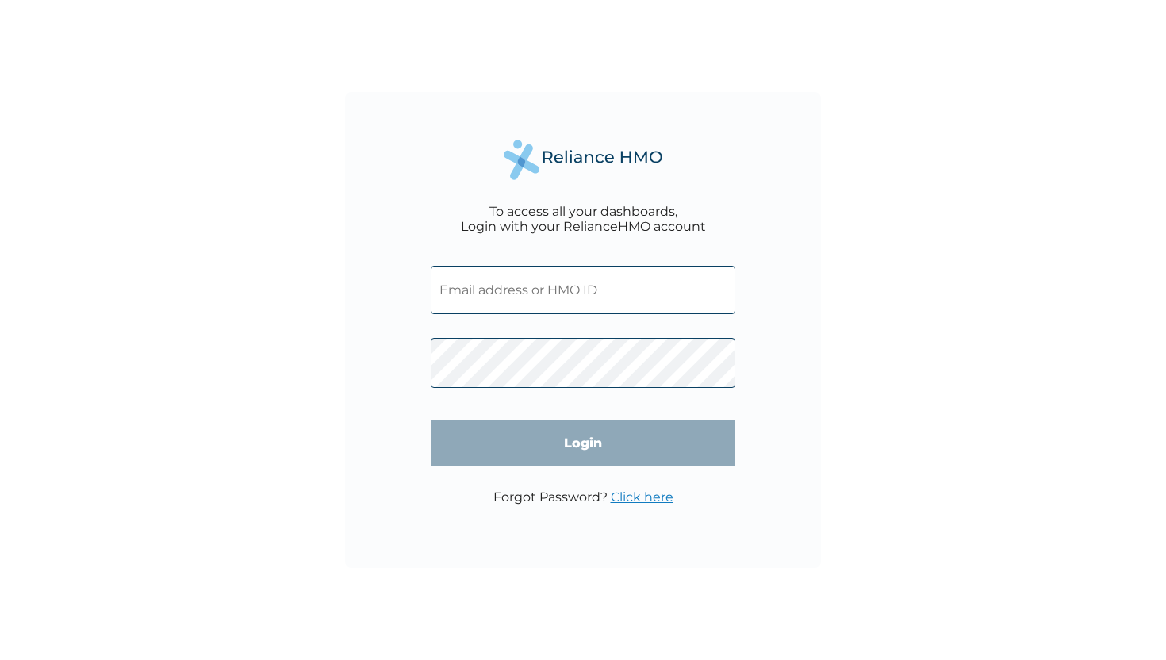
type input "WKP/10111/A"
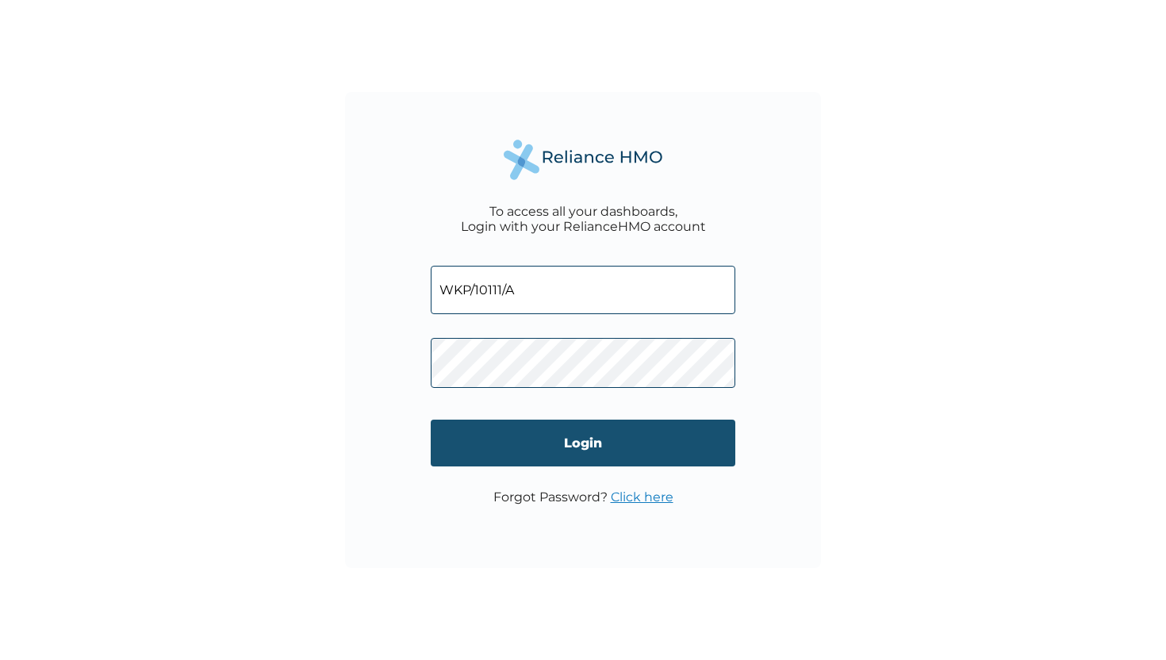
click at [585, 445] on input "Login" at bounding box center [583, 443] width 305 height 47
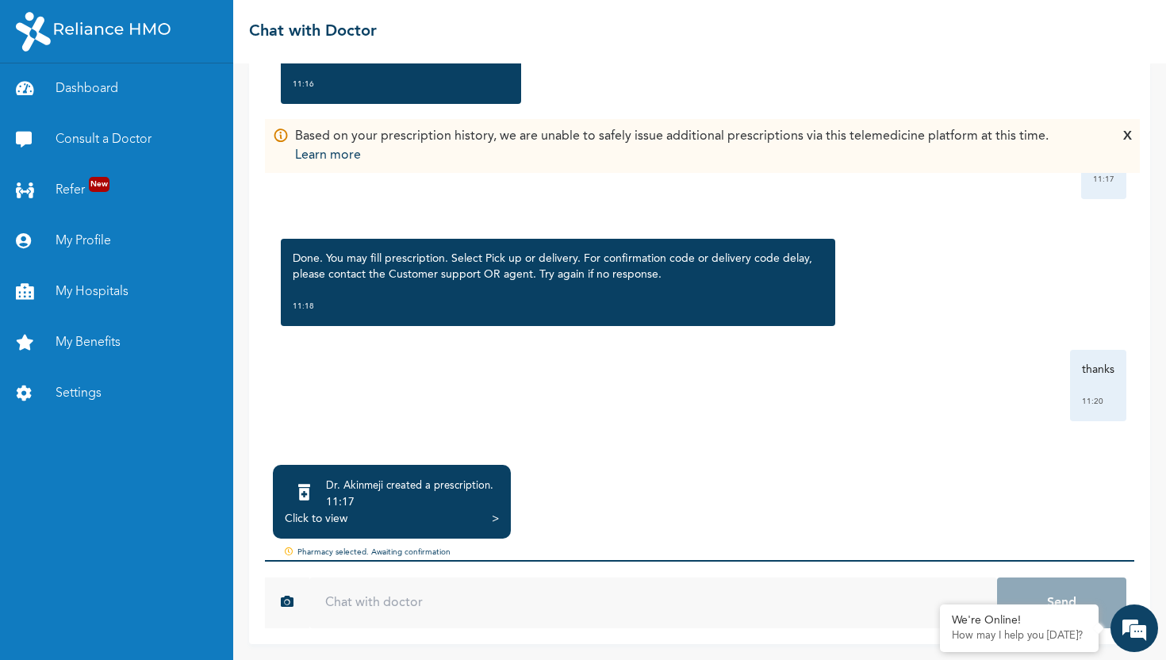
scroll to position [52, 0]
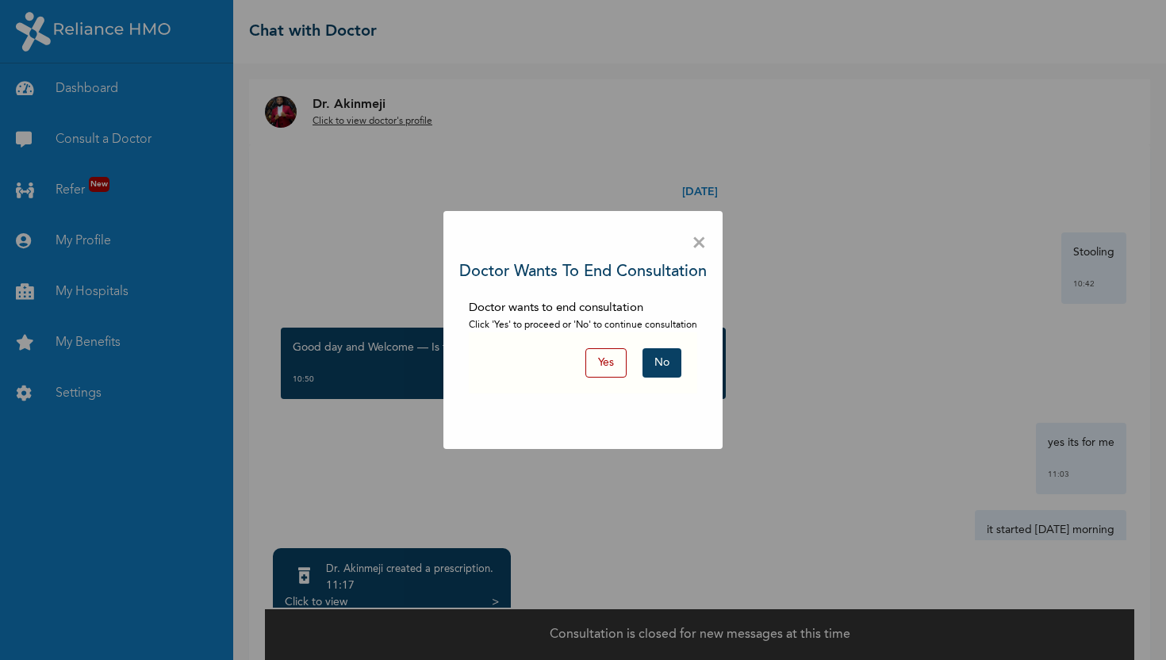
click at [662, 363] on button "No" at bounding box center [662, 362] width 39 height 29
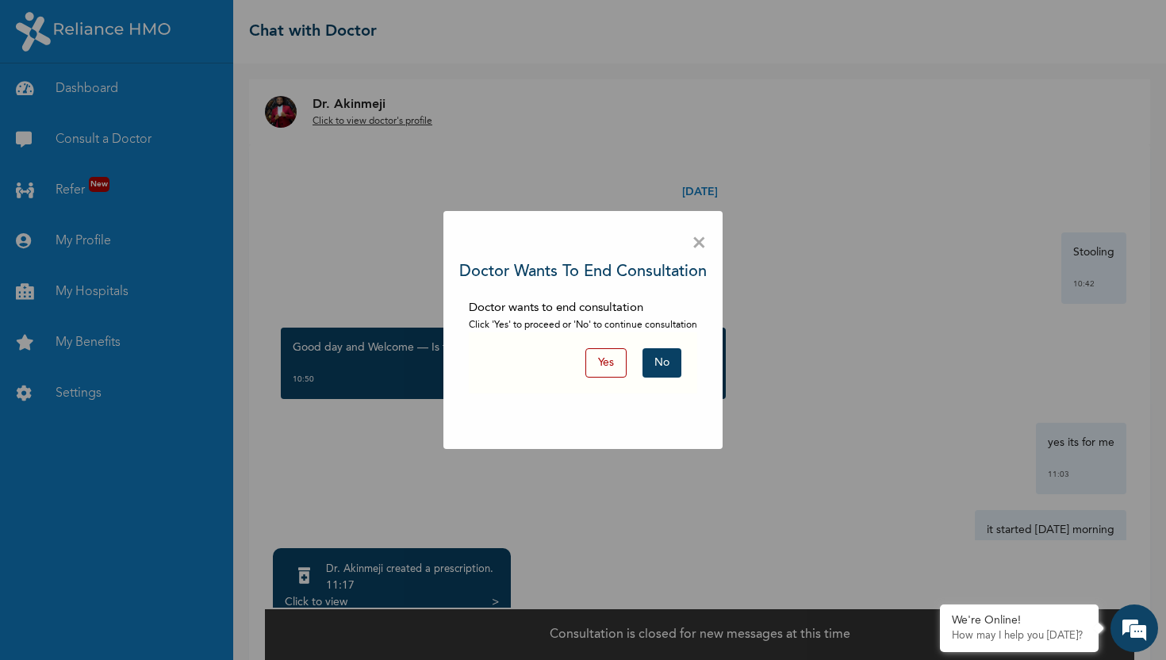
click at [702, 240] on span "×" at bounding box center [699, 243] width 15 height 33
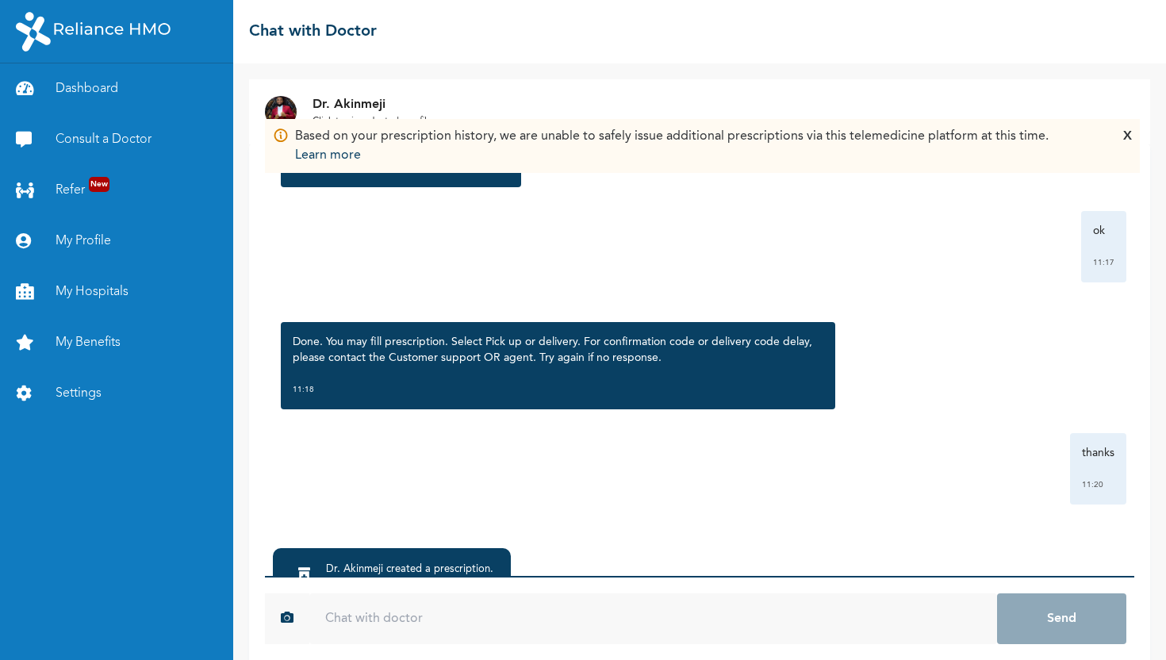
scroll to position [84, 0]
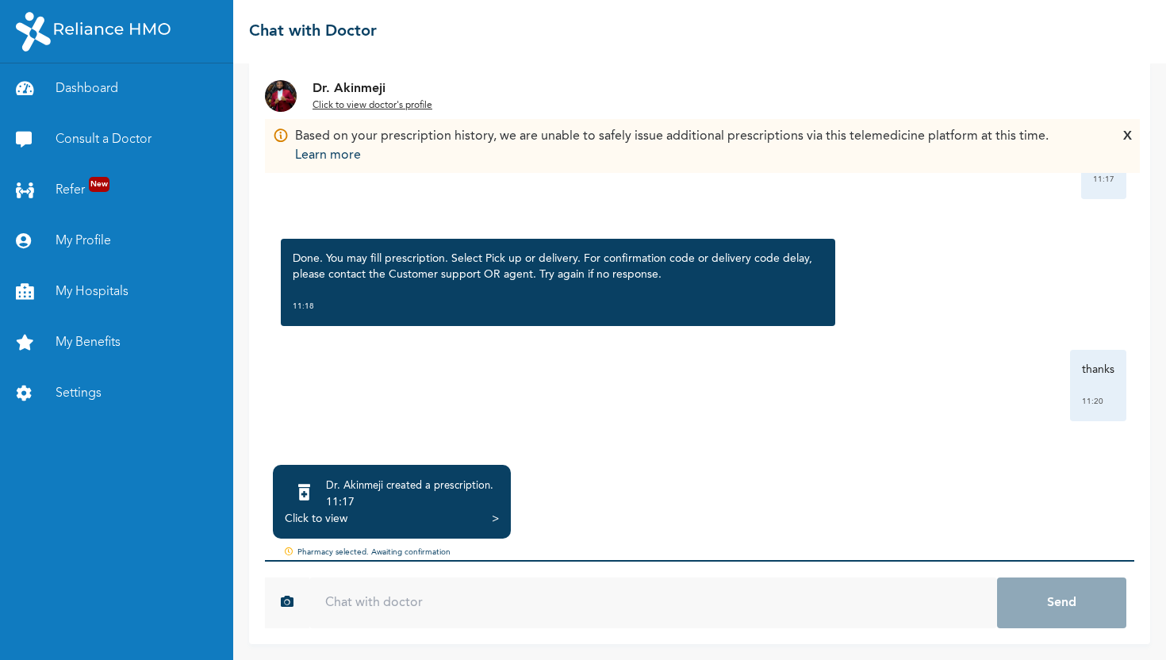
click at [496, 524] on div ">" at bounding box center [495, 519] width 7 height 16
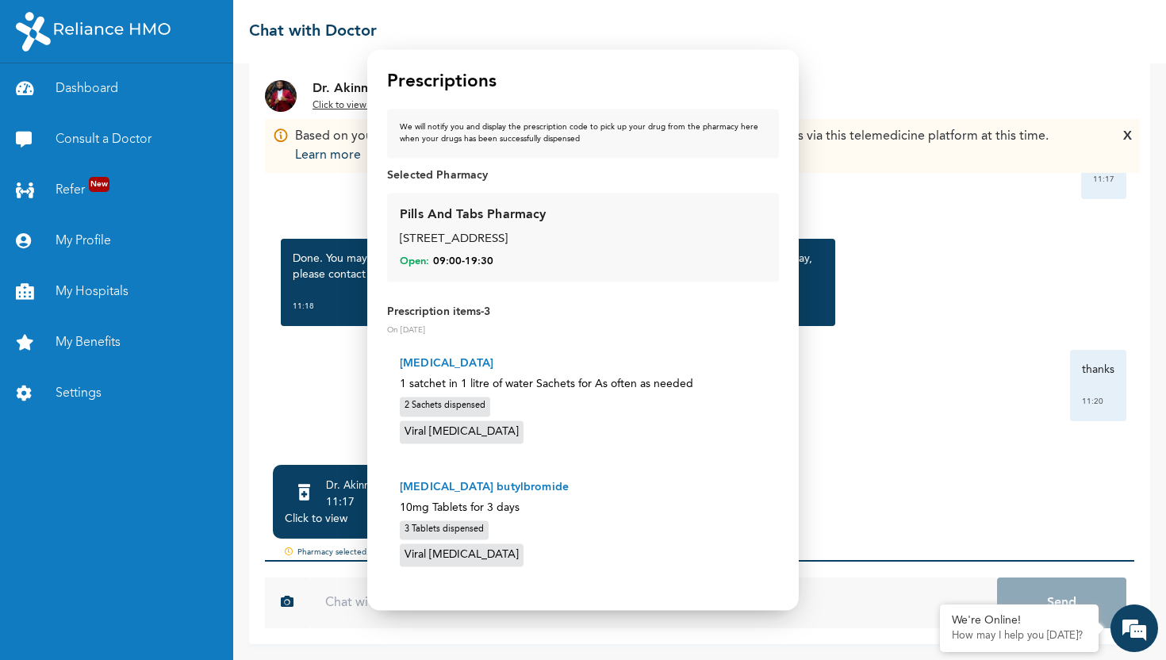
click at [489, 247] on div "44, Oba Yekini Elegushi Street, Ikate, Lekki" at bounding box center [583, 240] width 367 height 18
